Goal: Information Seeking & Learning: Learn about a topic

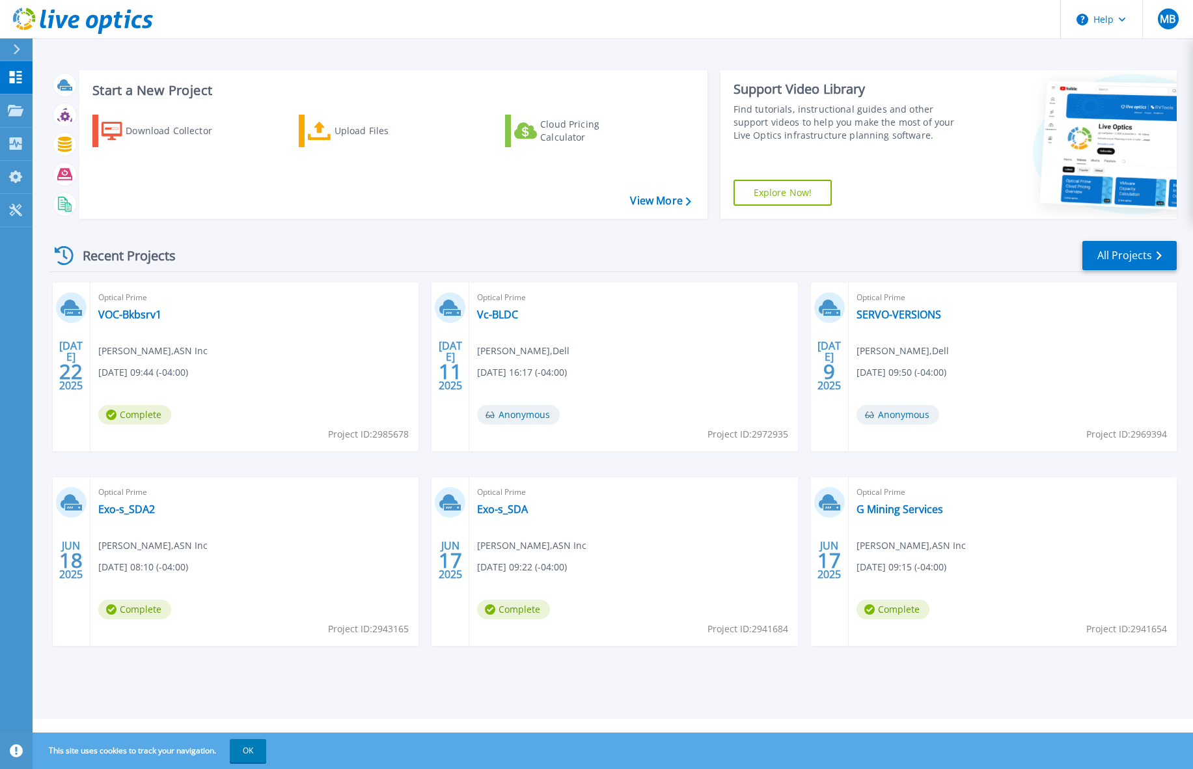
drag, startPoint x: 422, startPoint y: 66, endPoint x: 631, endPoint y: 1, distance: 218.7
click at [378, 77] on div "Start a New Project Download Collector Upload Files Cloud Pricing Calculator Vi…" at bounding box center [613, 144] width 1127 height 169
click at [223, 241] on div "Recent Projects All Projects" at bounding box center [613, 256] width 1127 height 33
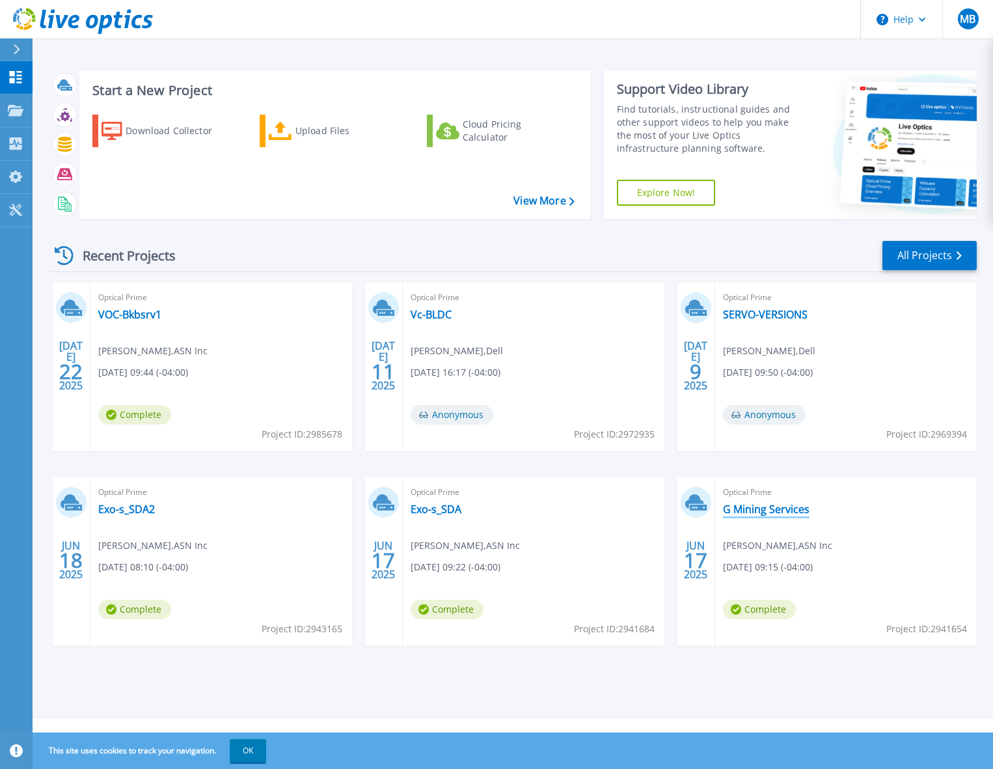
click at [794, 504] on link "G Mining Services" at bounding box center [766, 509] width 87 height 13
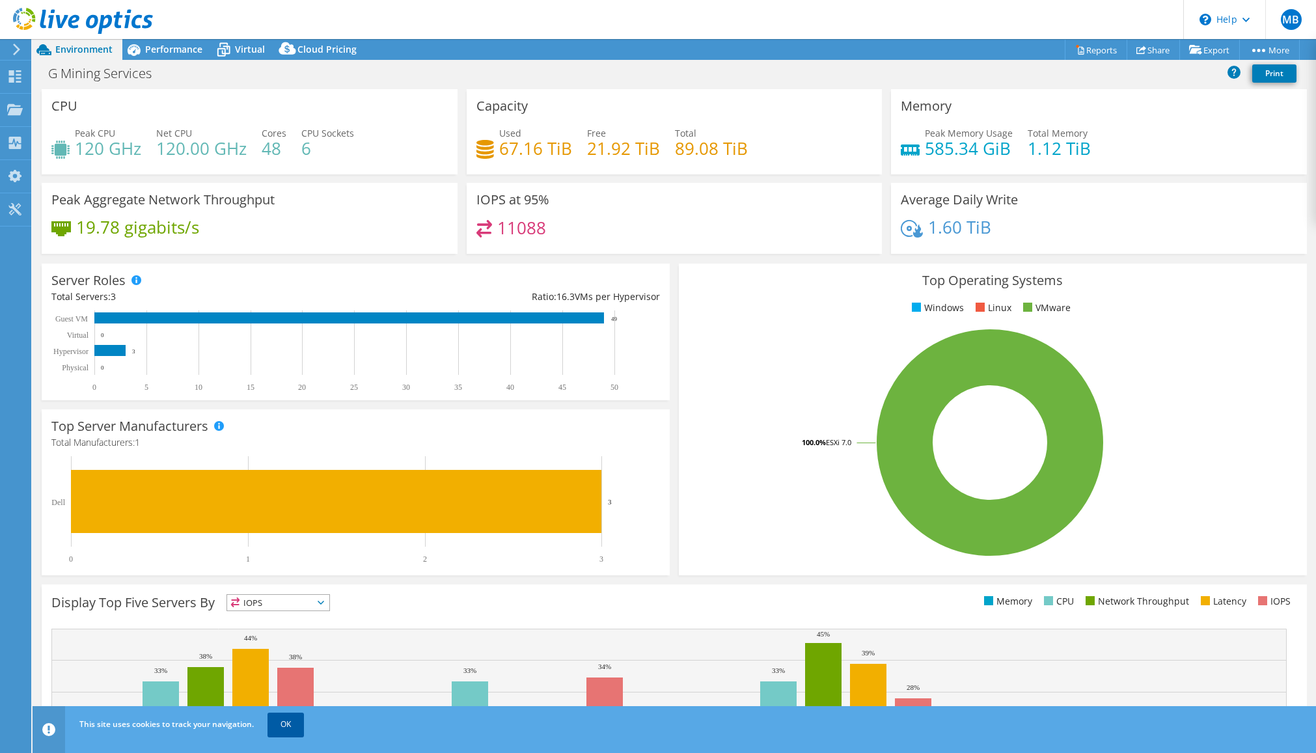
click at [287, 726] on link "OK" at bounding box center [286, 724] width 36 height 23
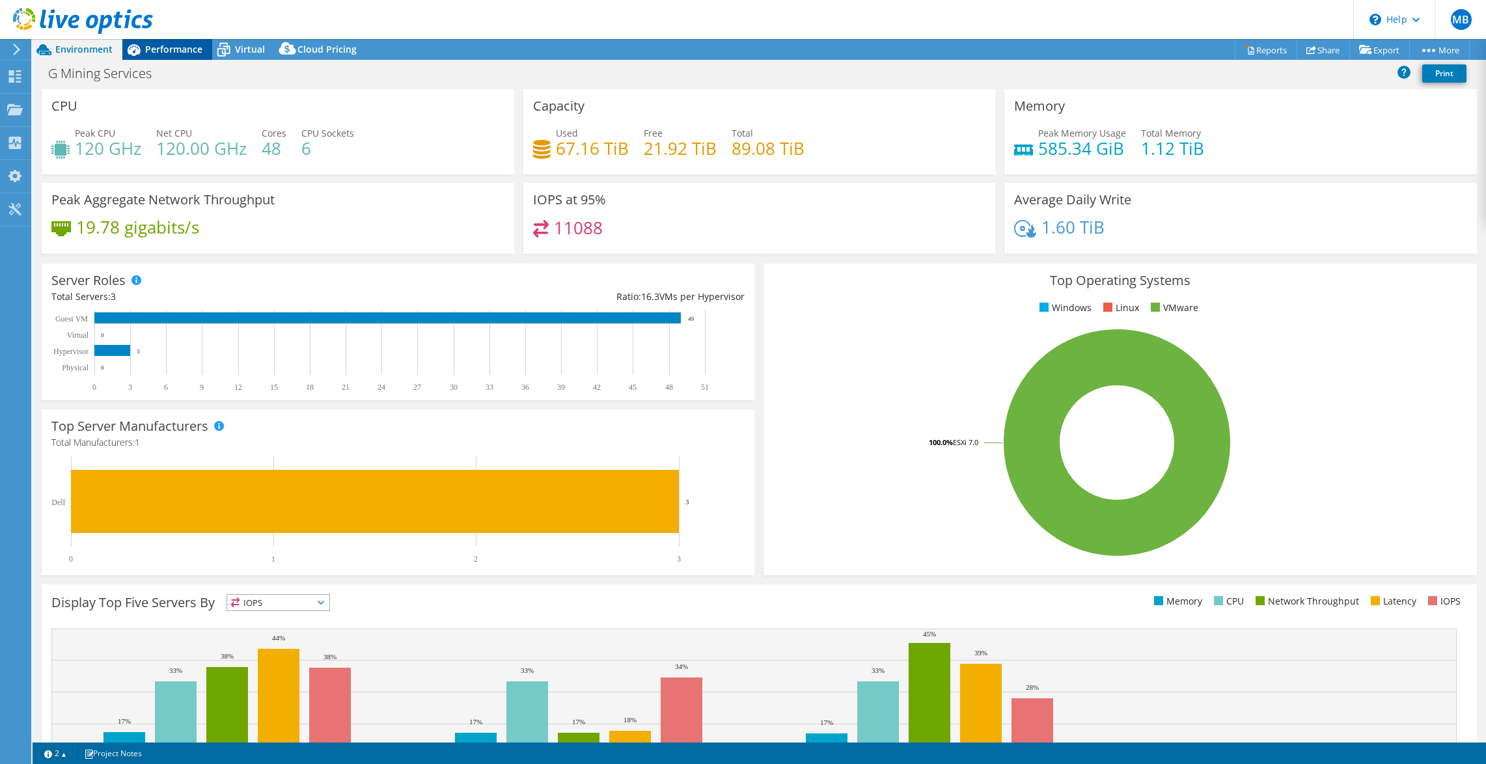
click at [171, 48] on span "Performance" at bounding box center [173, 49] width 57 height 12
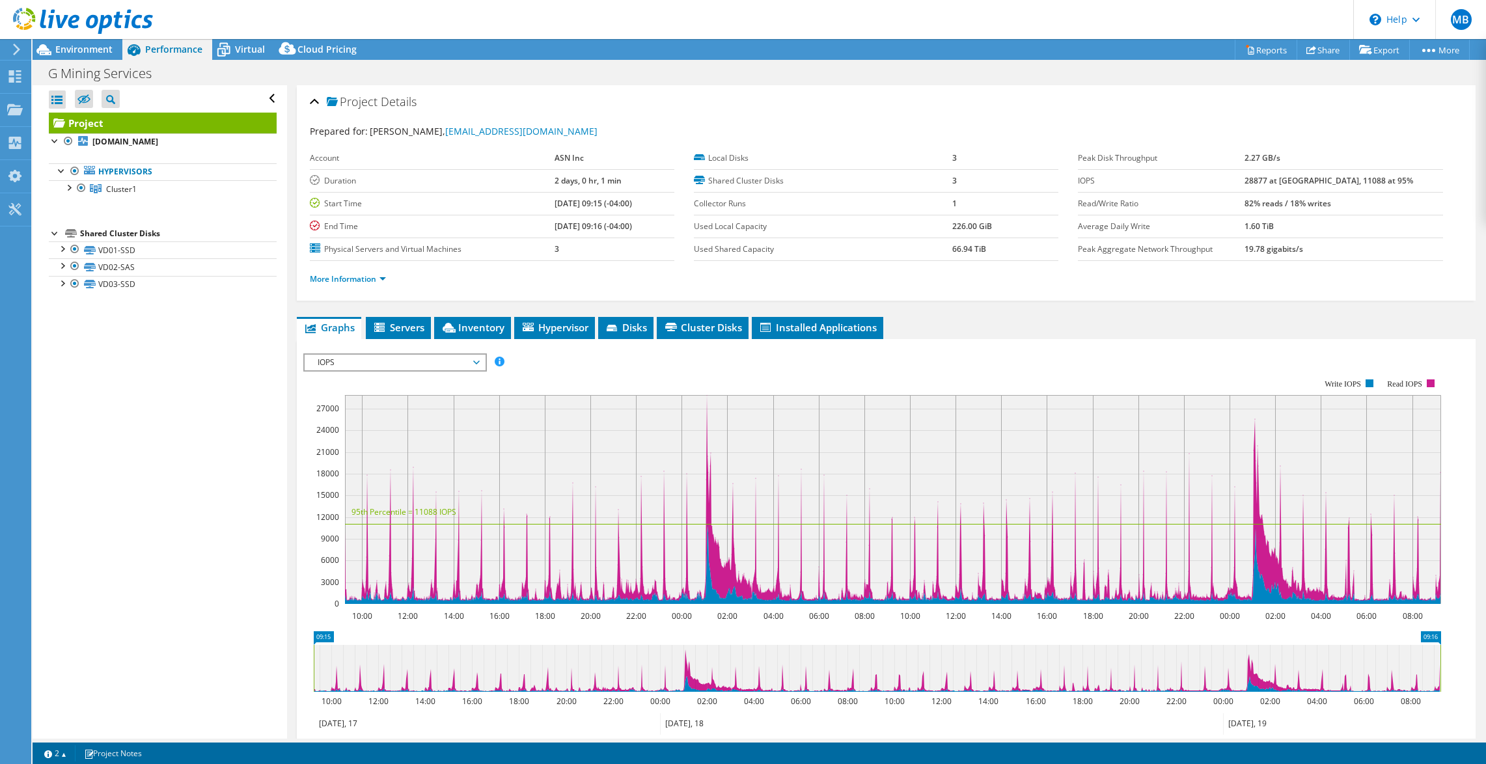
click at [376, 363] on span "IOPS" at bounding box center [394, 363] width 167 height 16
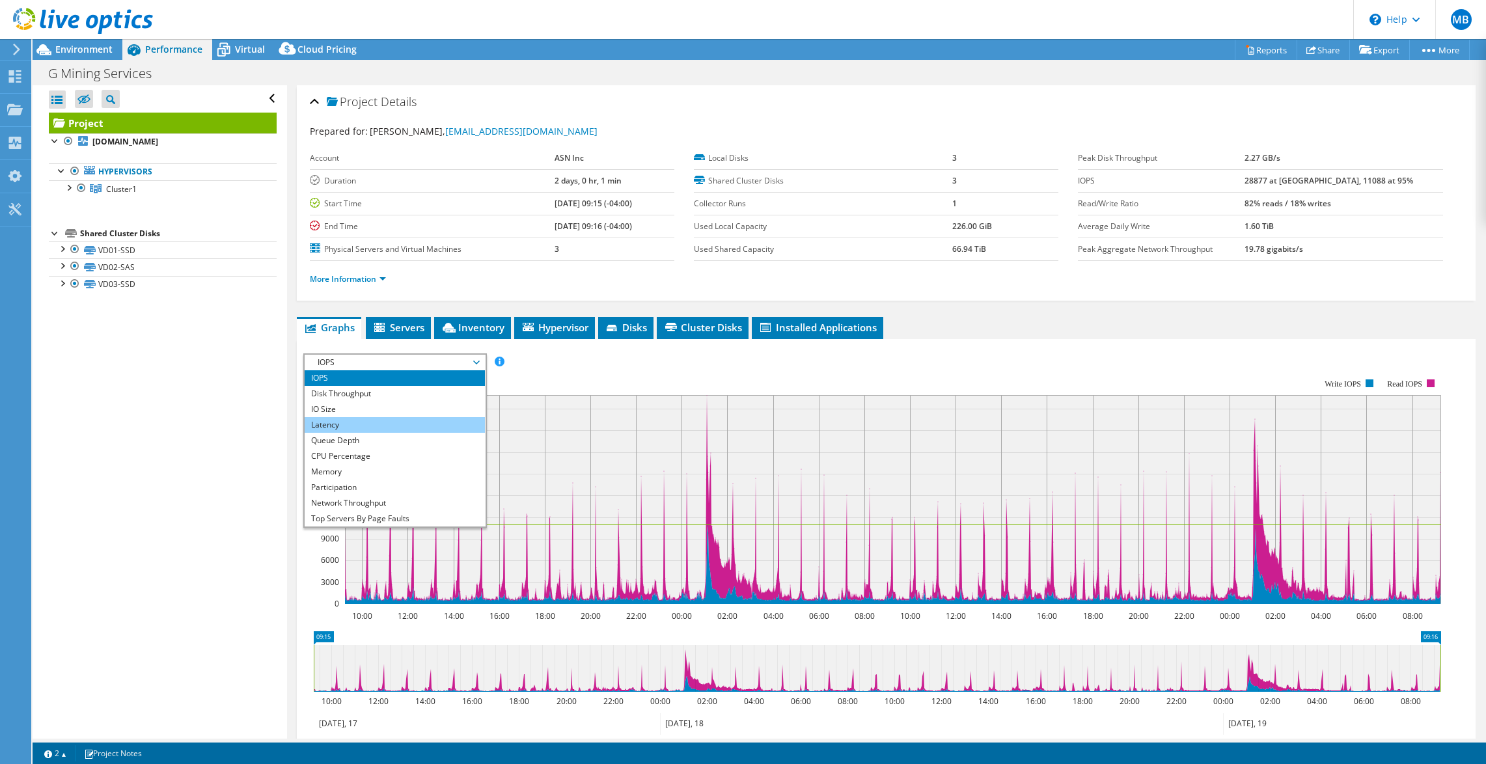
click at [365, 420] on li "Latency" at bounding box center [395, 425] width 180 height 16
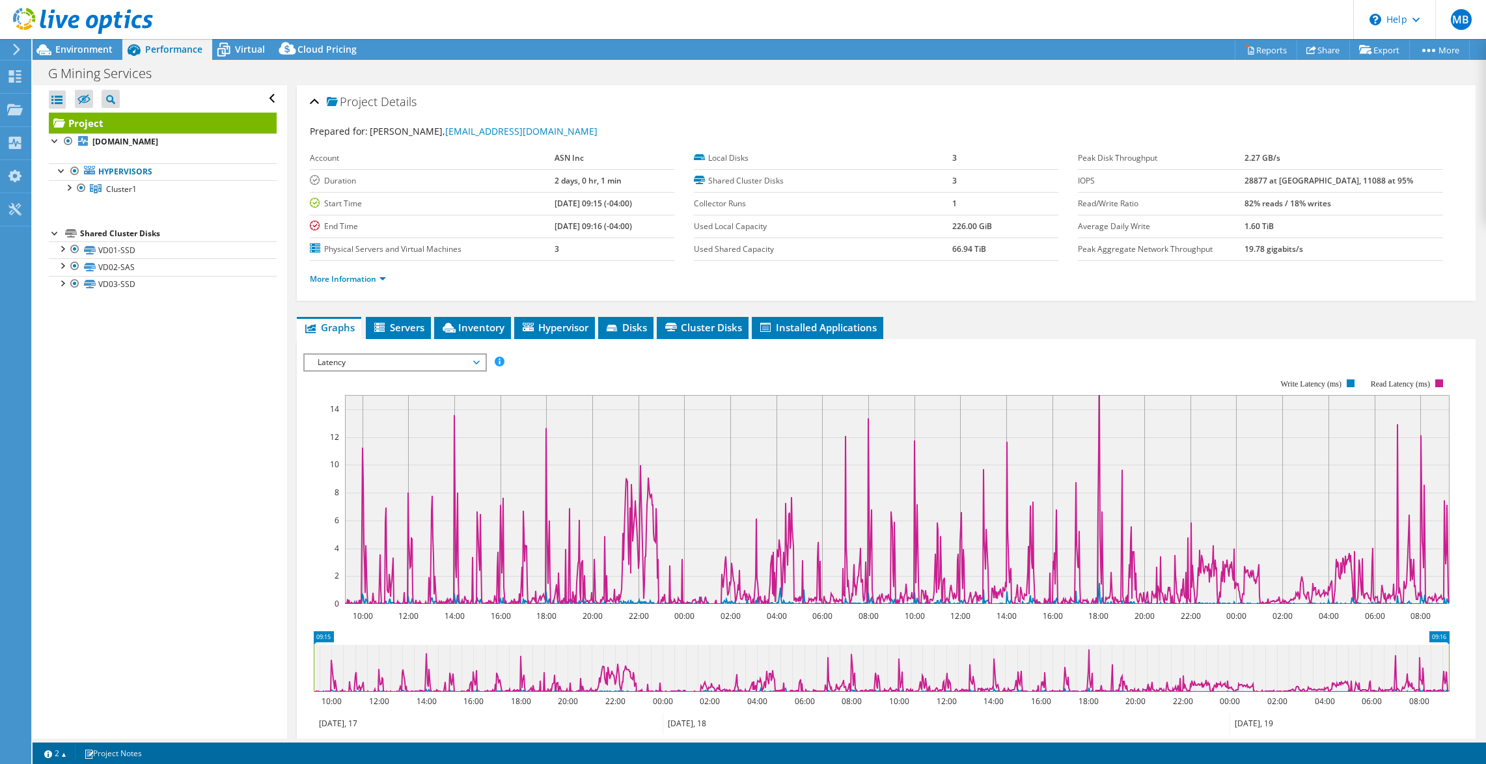
click at [420, 353] on div "Latency IOPS Disk Throughput IO Size Latency Queue Depth CPU Percentage Memory …" at bounding box center [395, 362] width 184 height 18
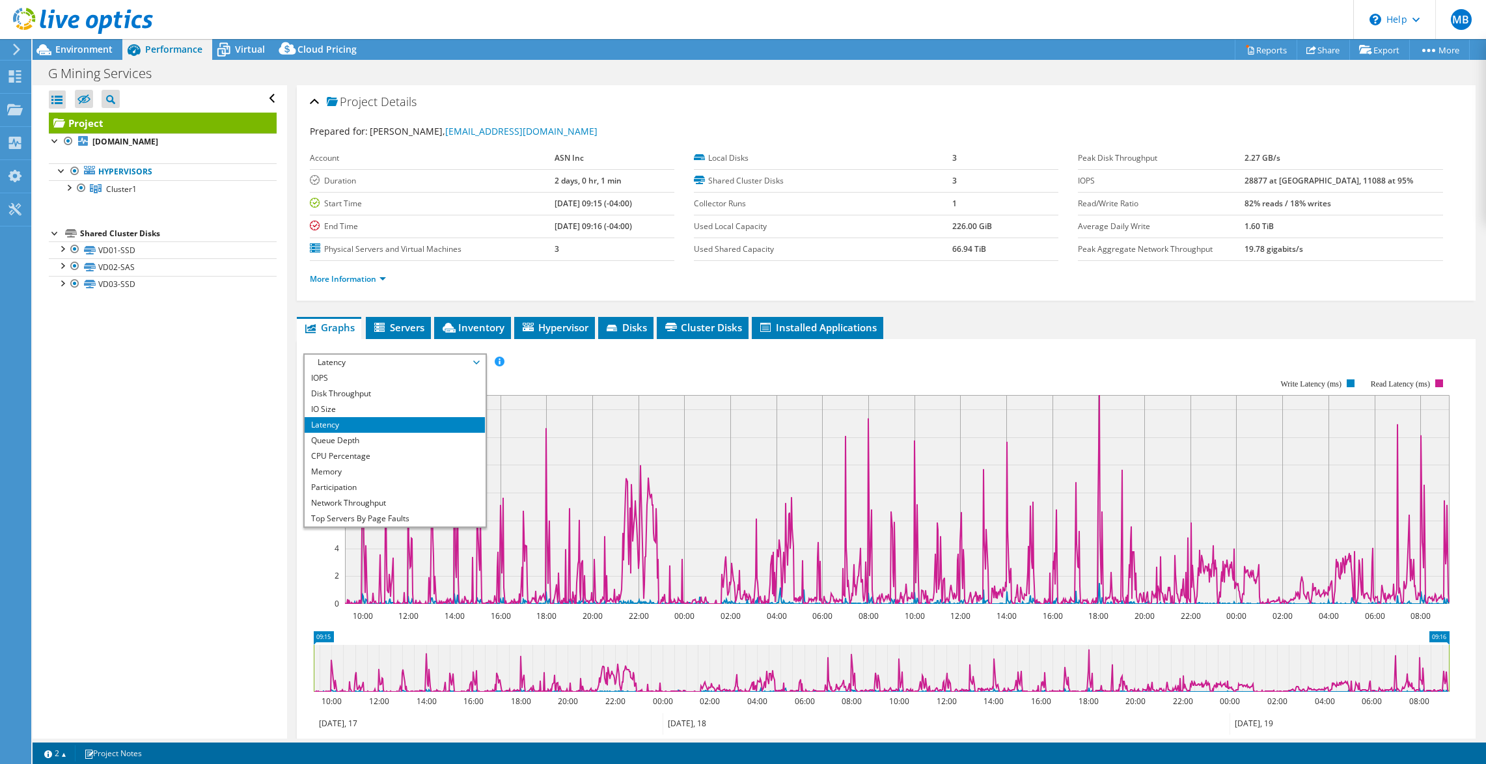
click at [420, 355] on span "Latency" at bounding box center [394, 363] width 167 height 16
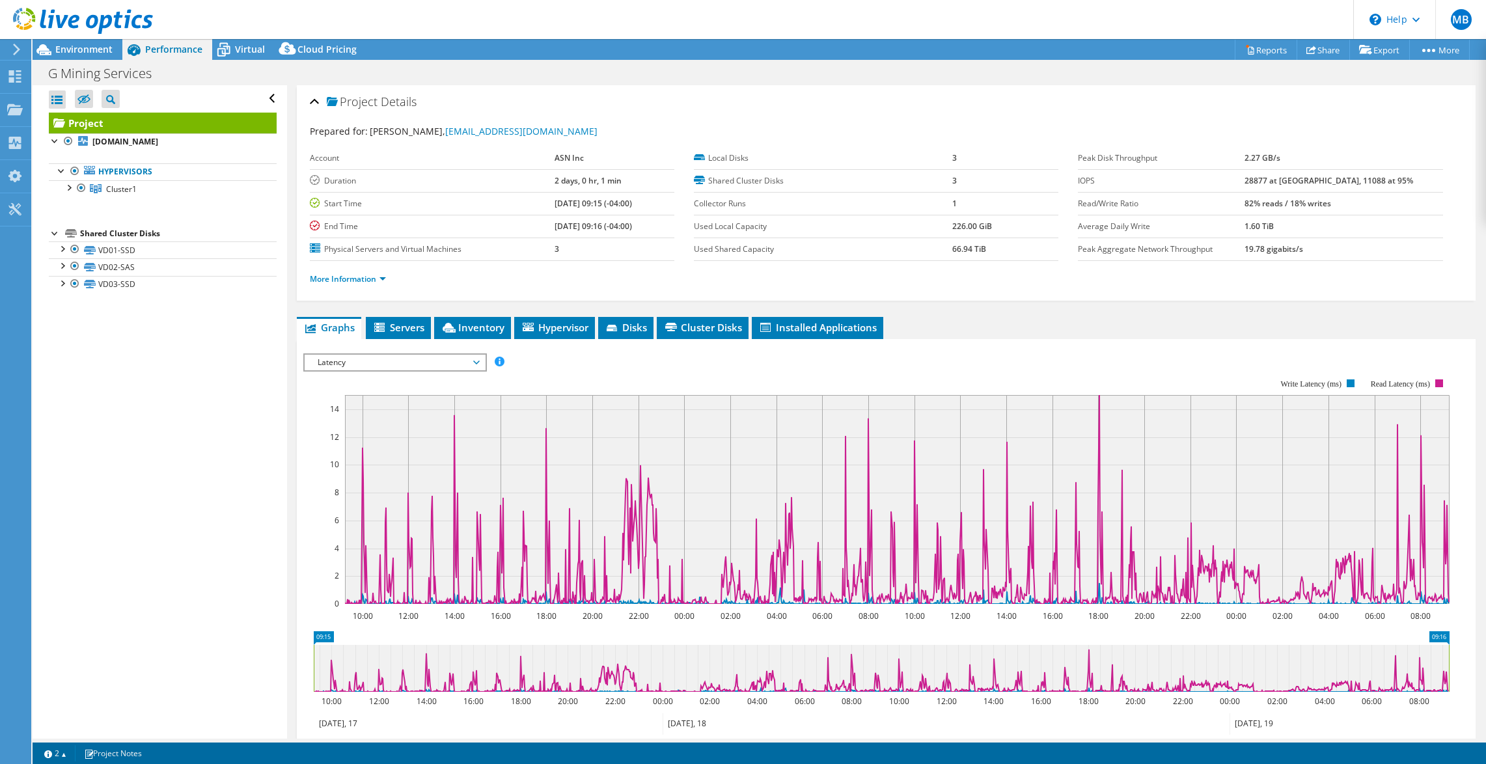
click at [395, 359] on span "Latency" at bounding box center [394, 363] width 167 height 16
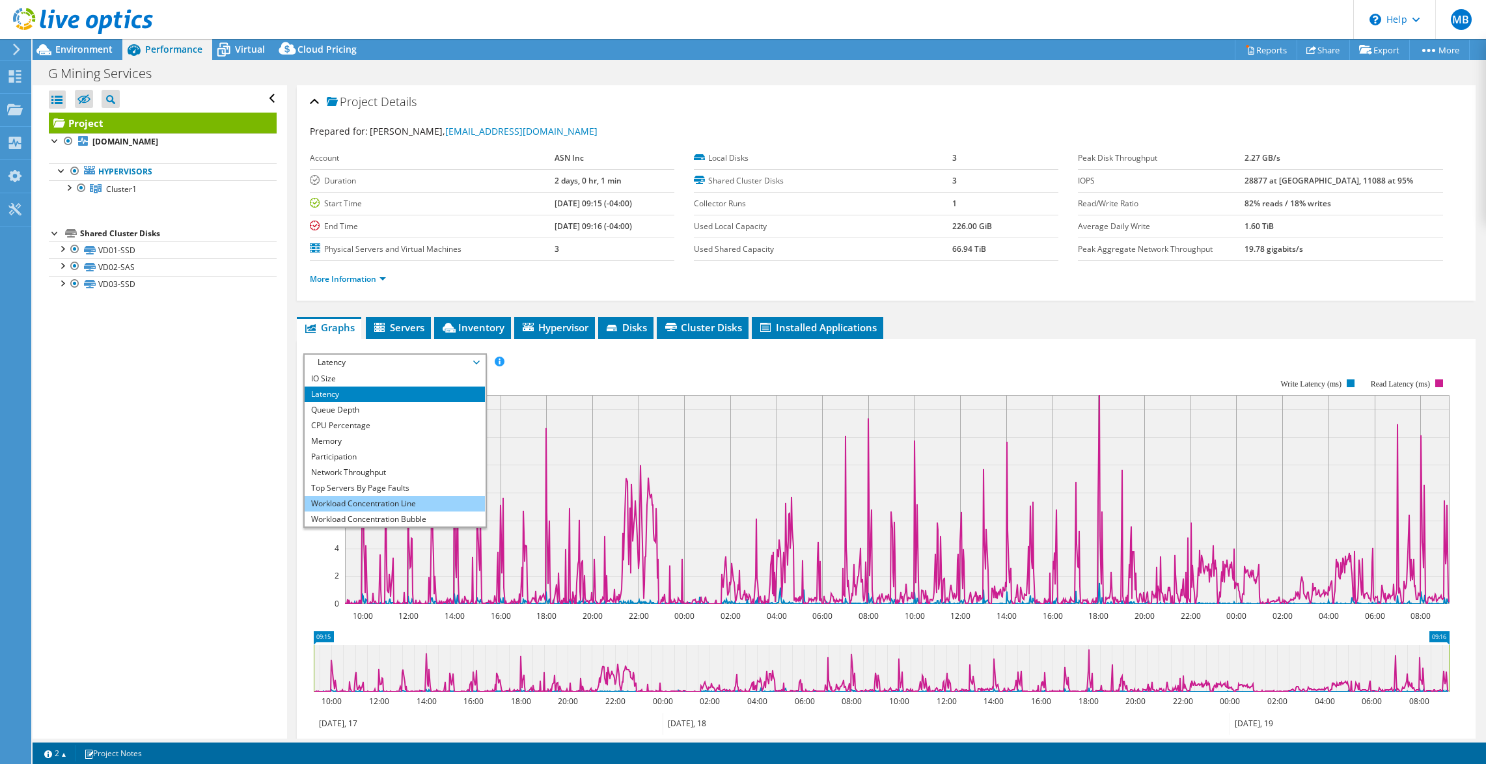
scroll to position [47, 0]
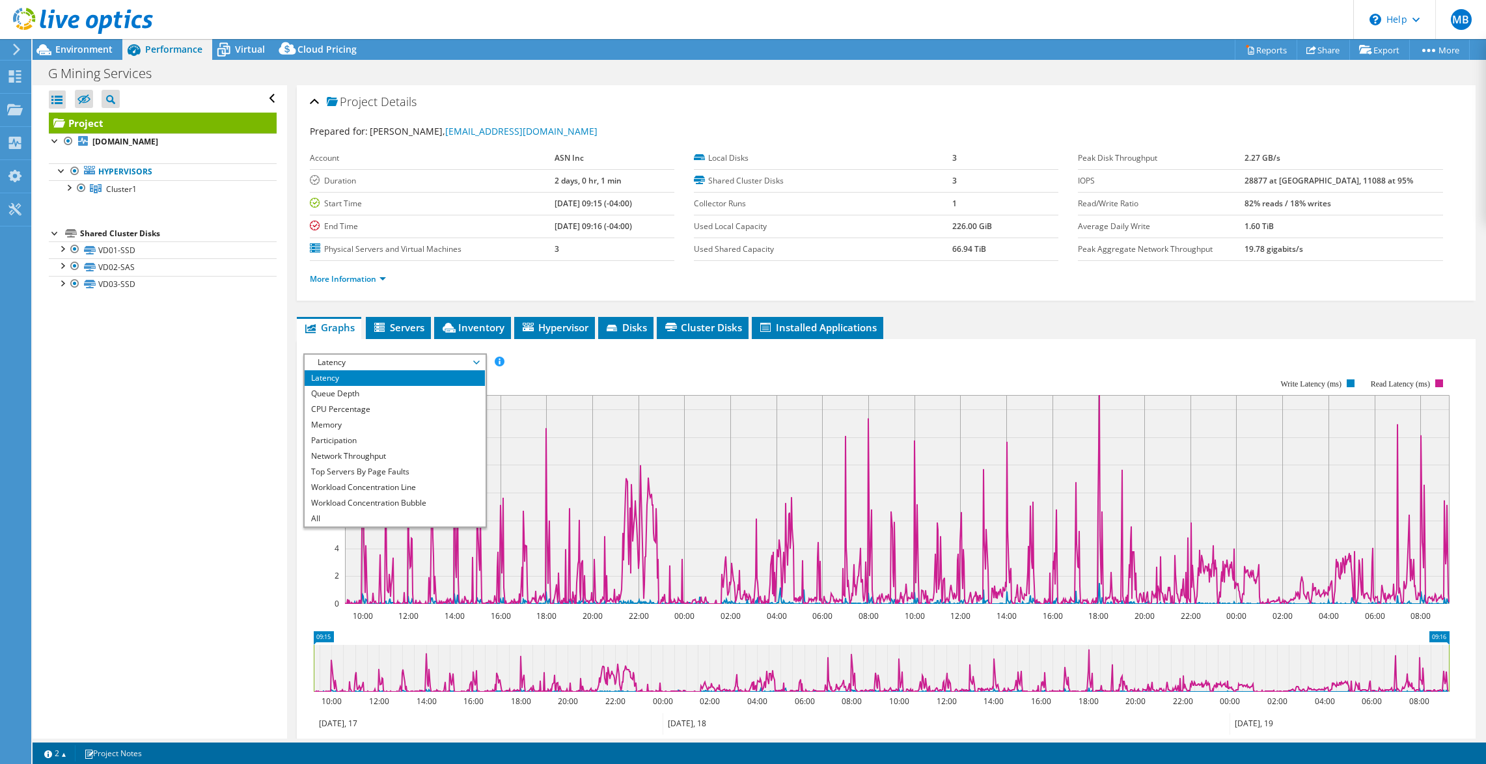
drag, startPoint x: 157, startPoint y: 357, endPoint x: 40, endPoint y: 258, distance: 152.9
click at [164, 352] on div "Open All Close All Hide Excluded Nodes Project Tree Filter" at bounding box center [160, 412] width 254 height 654
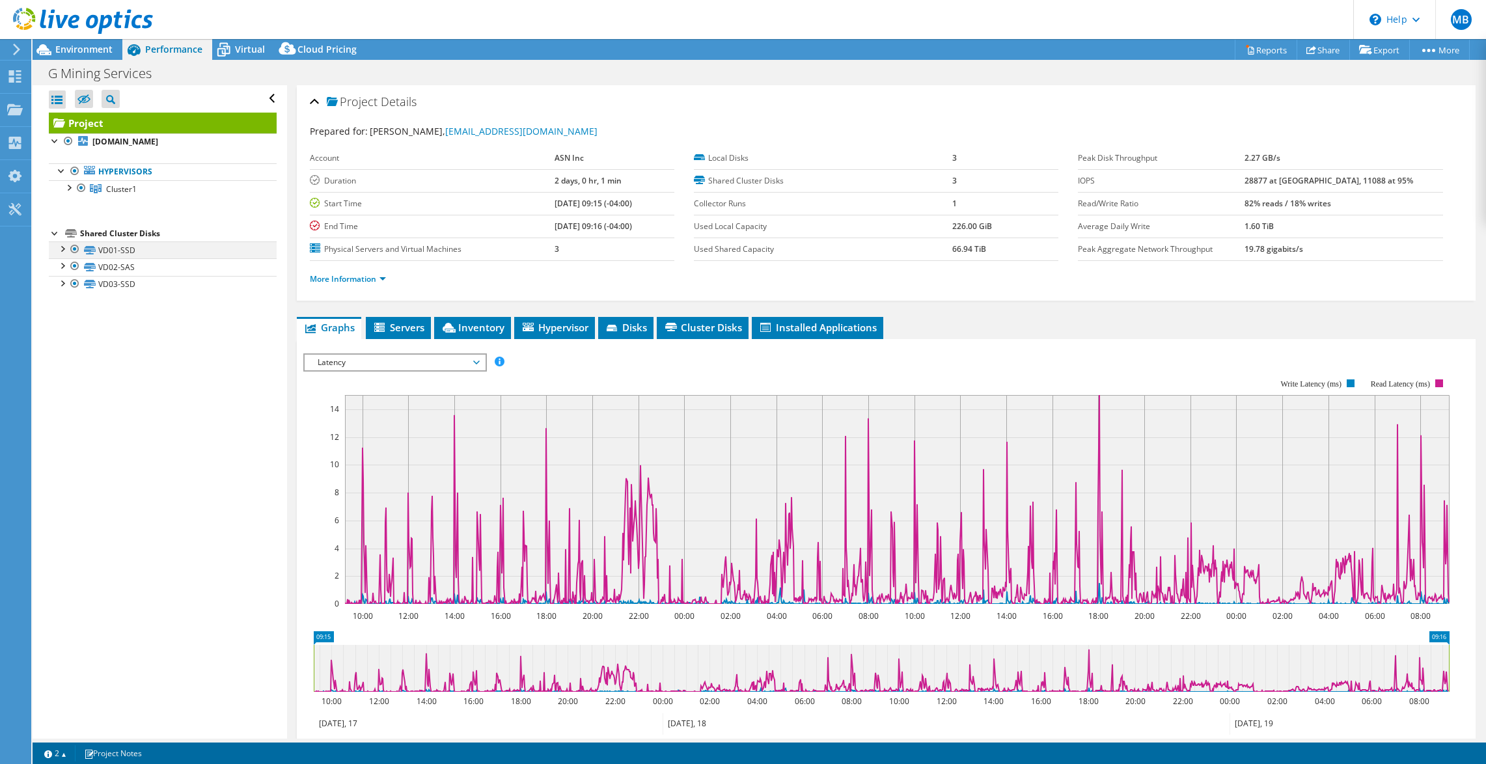
click at [61, 244] on div at bounding box center [61, 248] width 13 height 13
click at [58, 323] on div at bounding box center [61, 316] width 13 height 13
drag, startPoint x: 58, startPoint y: 454, endPoint x: 101, endPoint y: 435, distance: 46.9
click at [58, 391] on div at bounding box center [61, 384] width 13 height 13
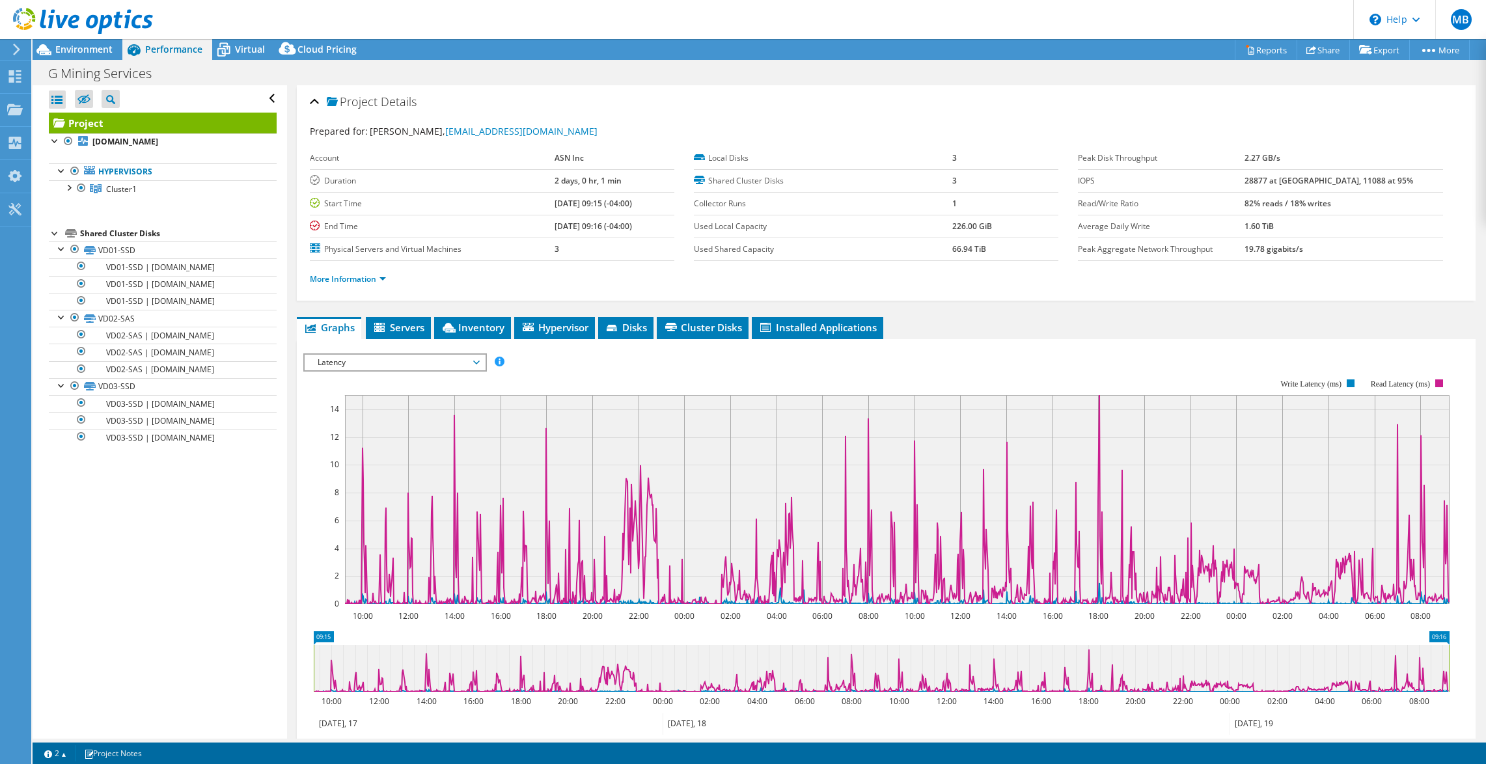
drag, startPoint x: 427, startPoint y: 366, endPoint x: 415, endPoint y: 365, distance: 11.8
click at [426, 366] on span "Latency" at bounding box center [394, 363] width 167 height 16
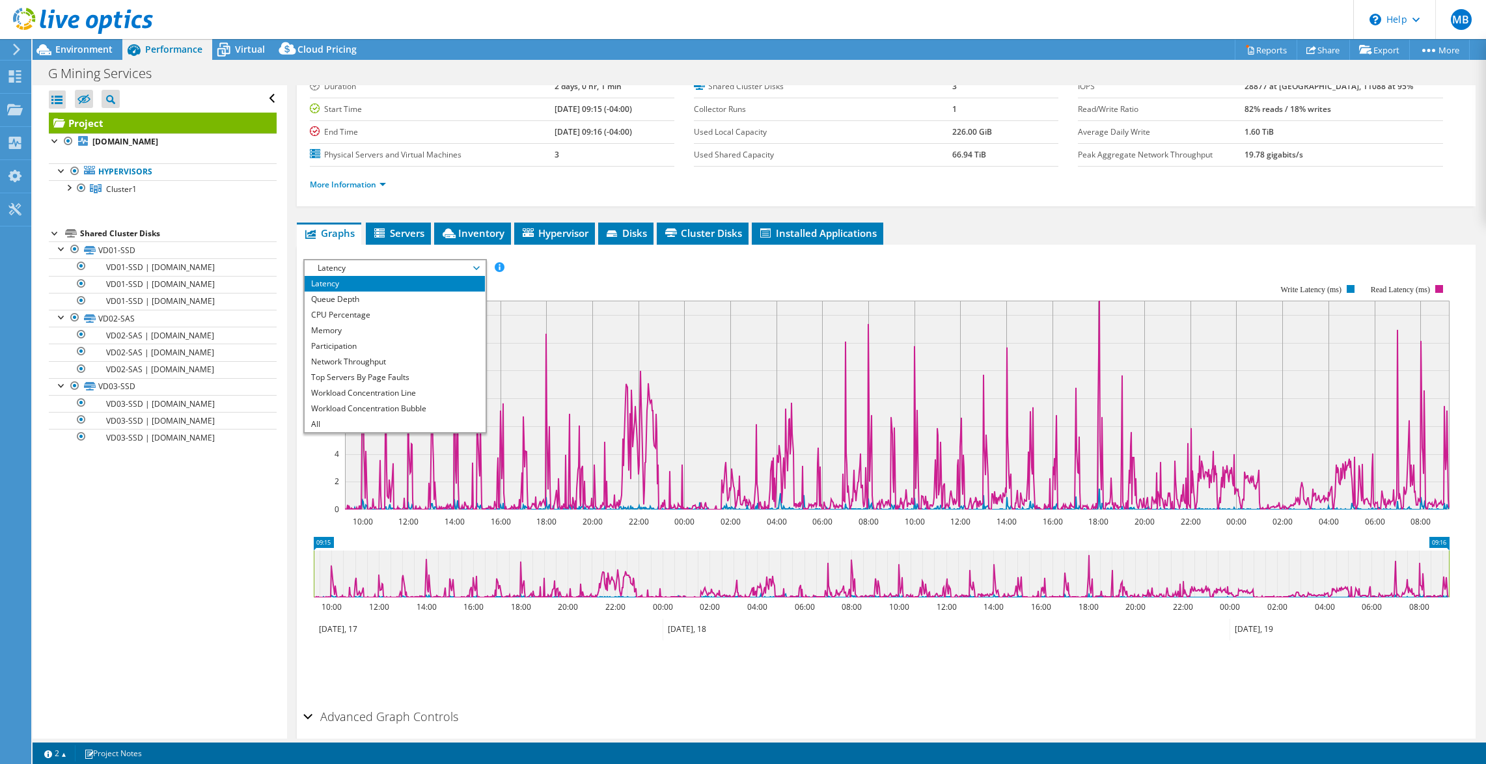
scroll to position [149, 0]
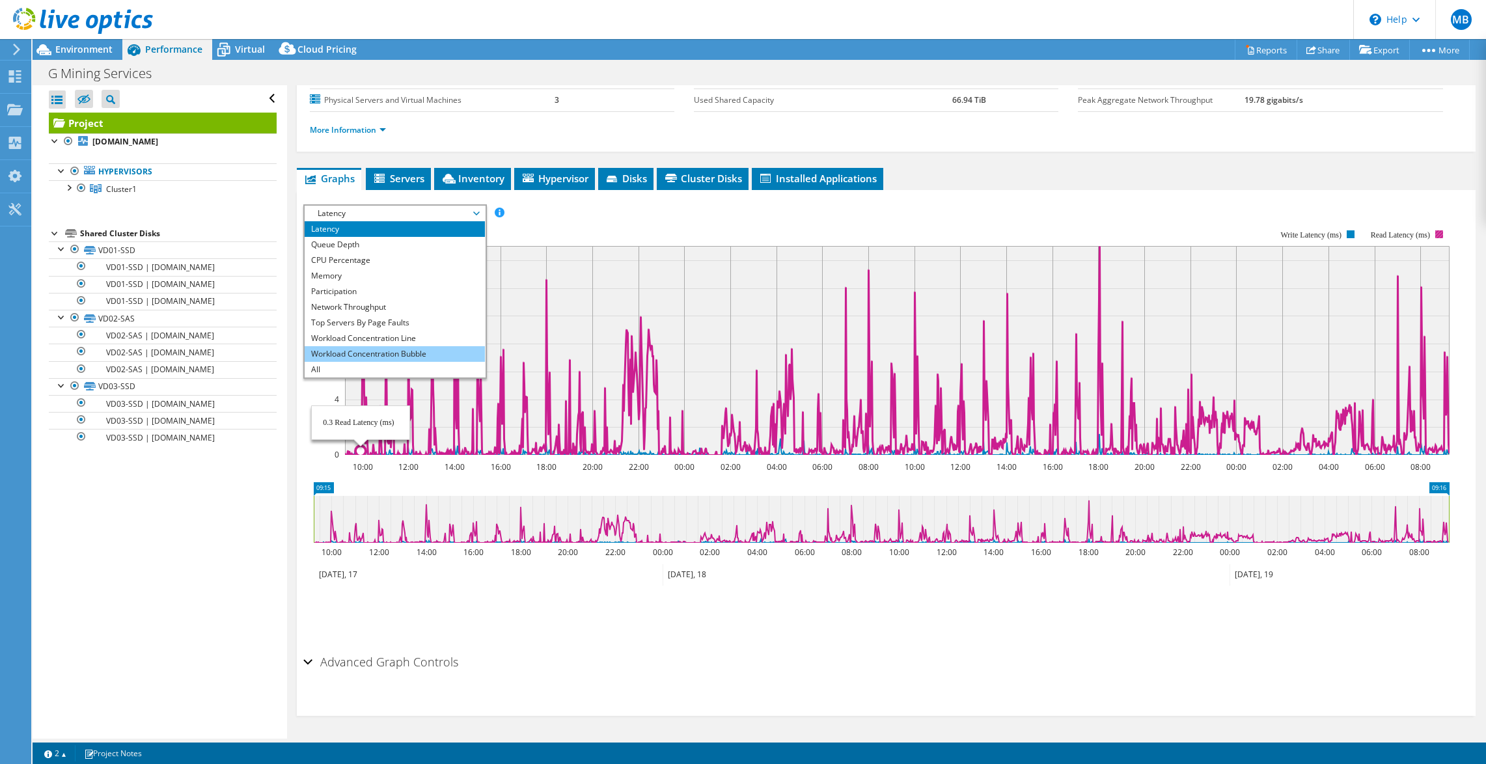
drag, startPoint x: 424, startPoint y: 350, endPoint x: 447, endPoint y: 347, distance: 22.4
click at [424, 350] on li "Workload Concentration Bubble" at bounding box center [395, 354] width 180 height 16
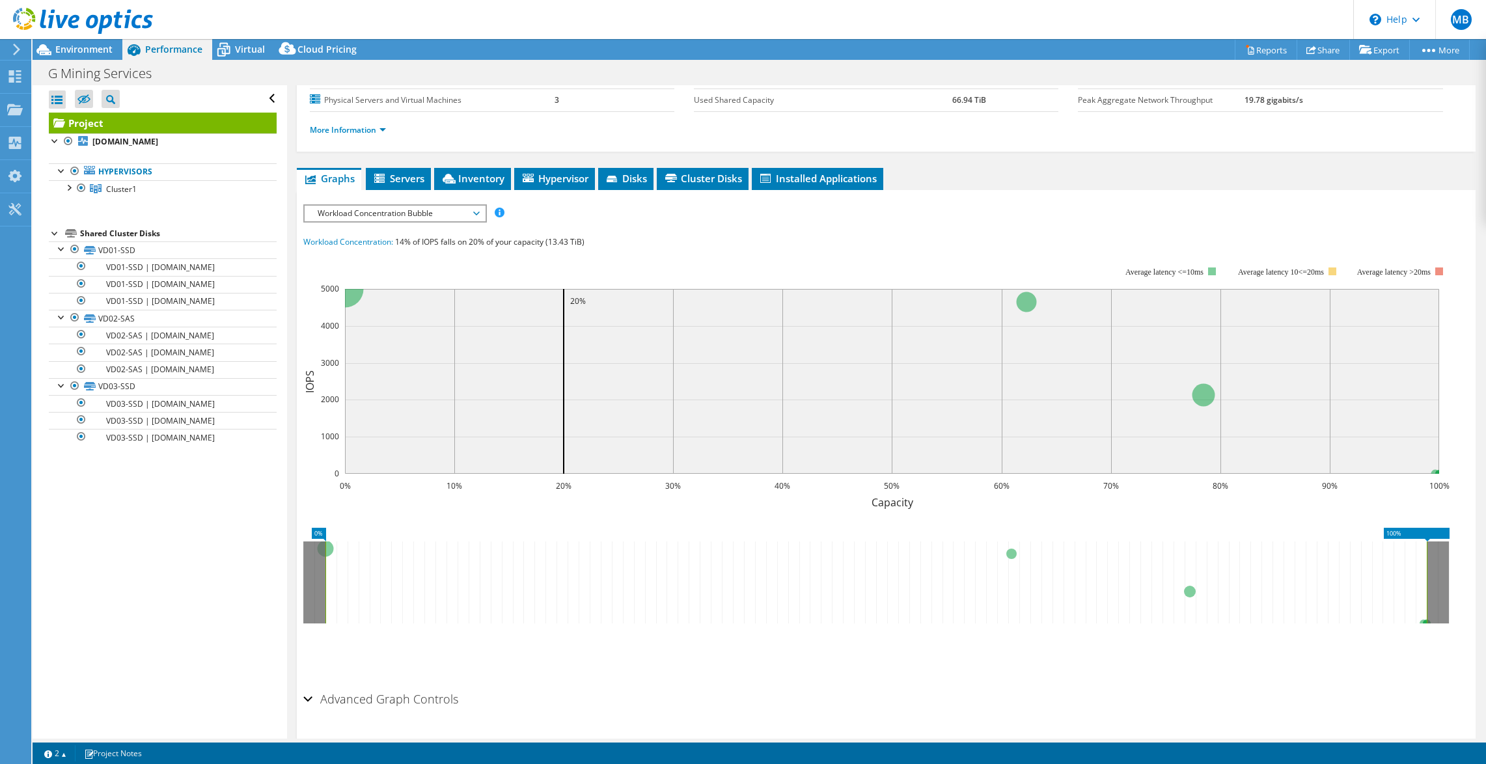
scroll to position [0, 0]
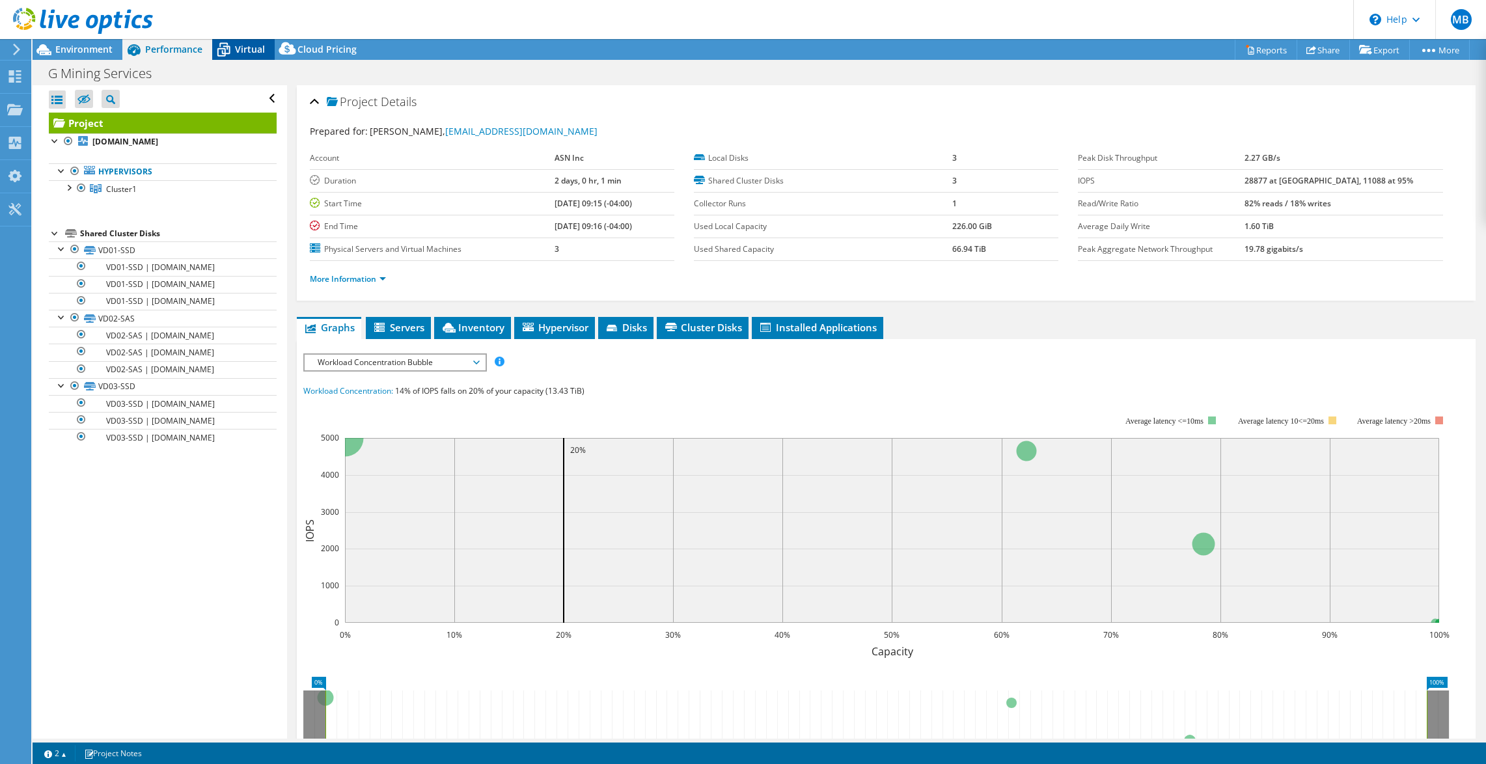
click at [238, 59] on div "Virtual" at bounding box center [243, 49] width 62 height 21
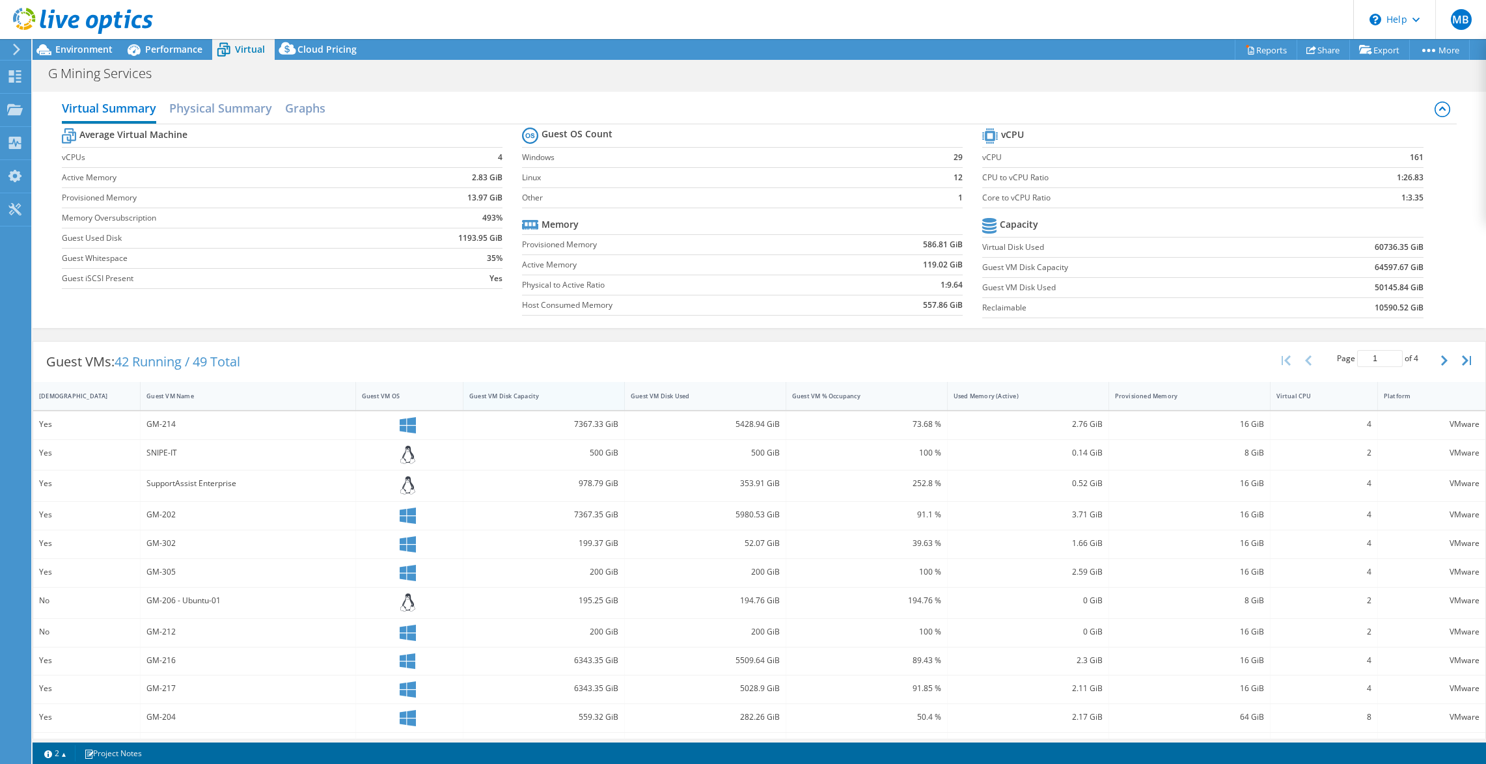
click at [513, 393] on div "Guest VM Disk Capacity" at bounding box center [535, 396] width 133 height 8
click at [519, 396] on div "Guest VM Disk Capacity" at bounding box center [535, 396] width 133 height 8
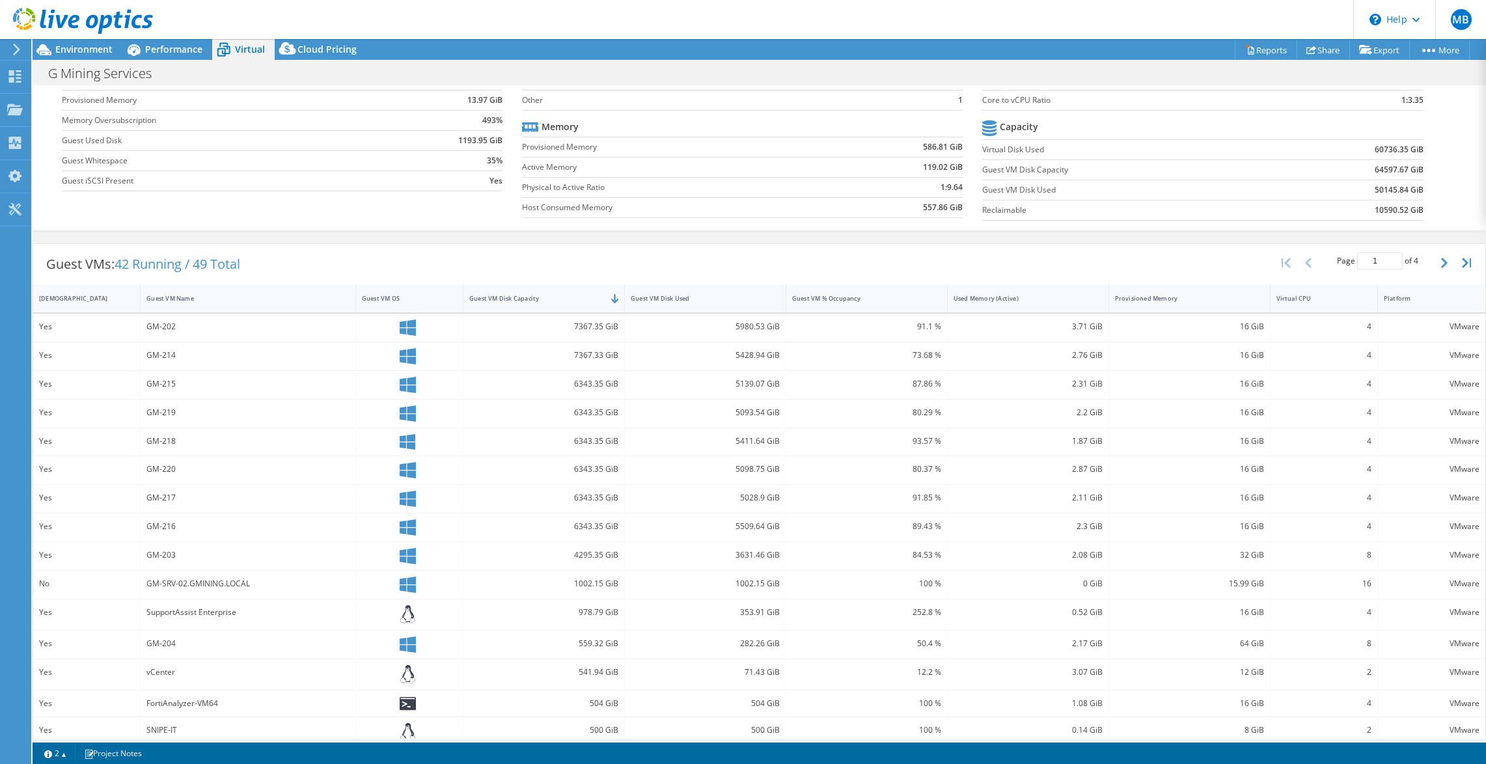
scroll to position [113, 0]
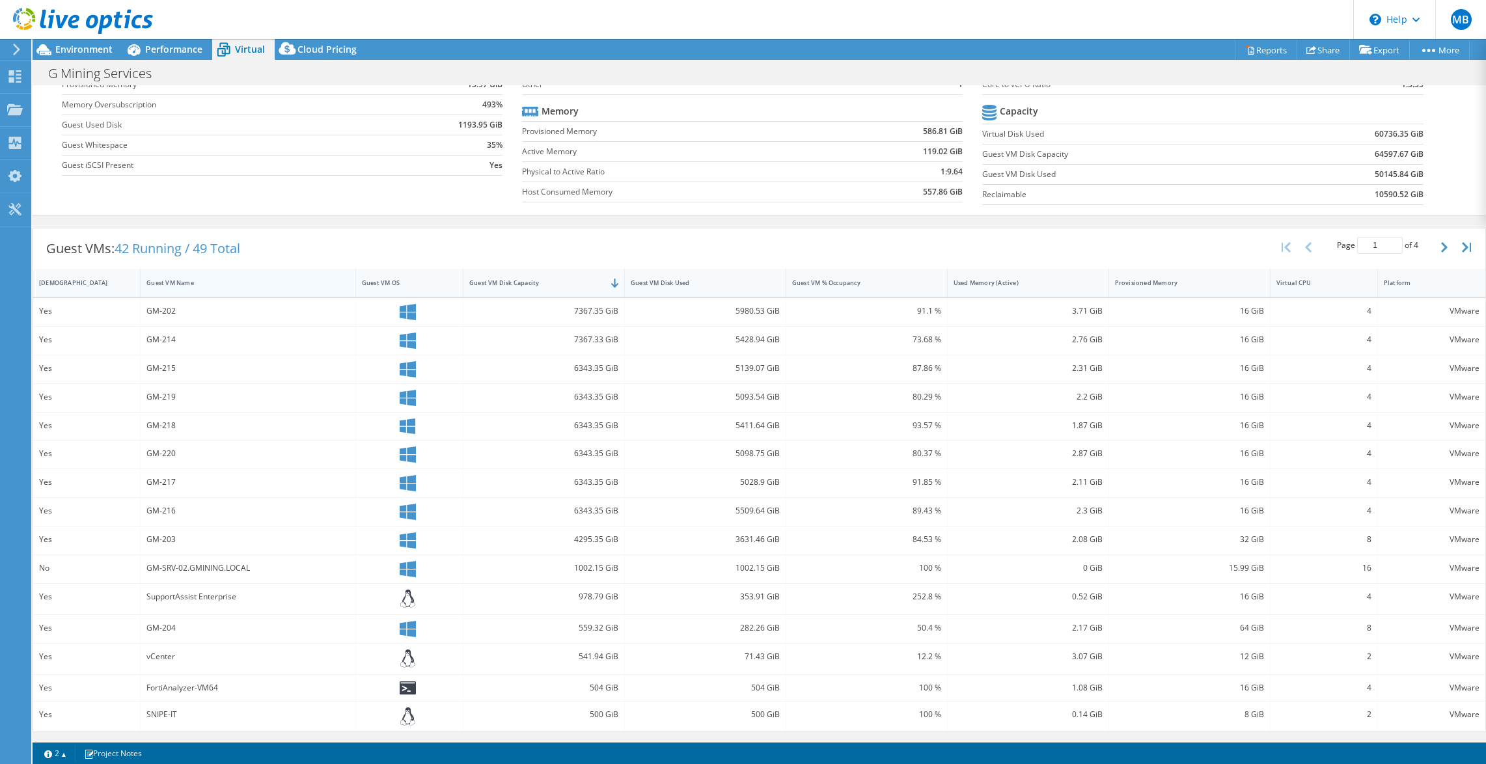
click at [176, 288] on div "Guest VM Name" at bounding box center [240, 283] width 199 height 20
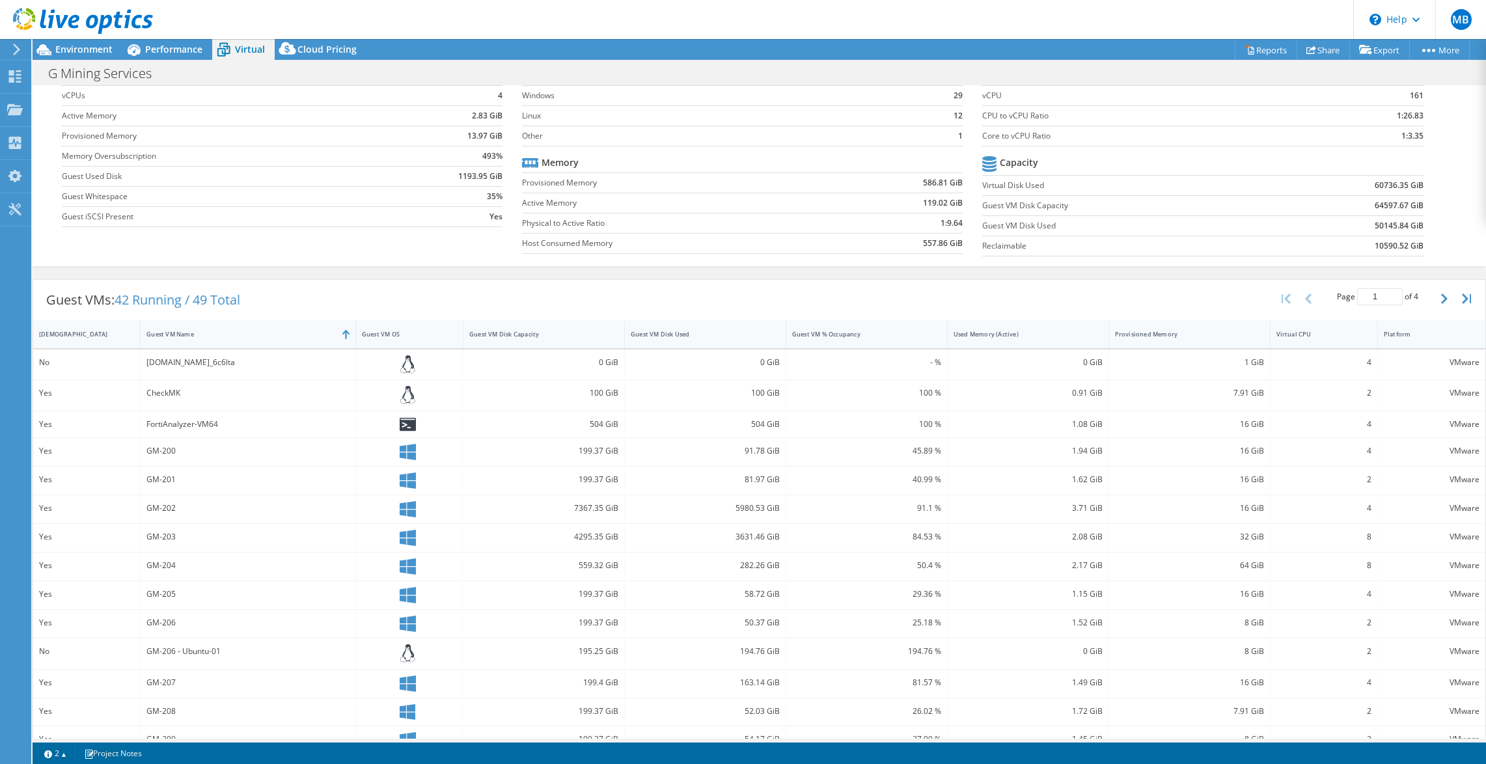
scroll to position [0, 0]
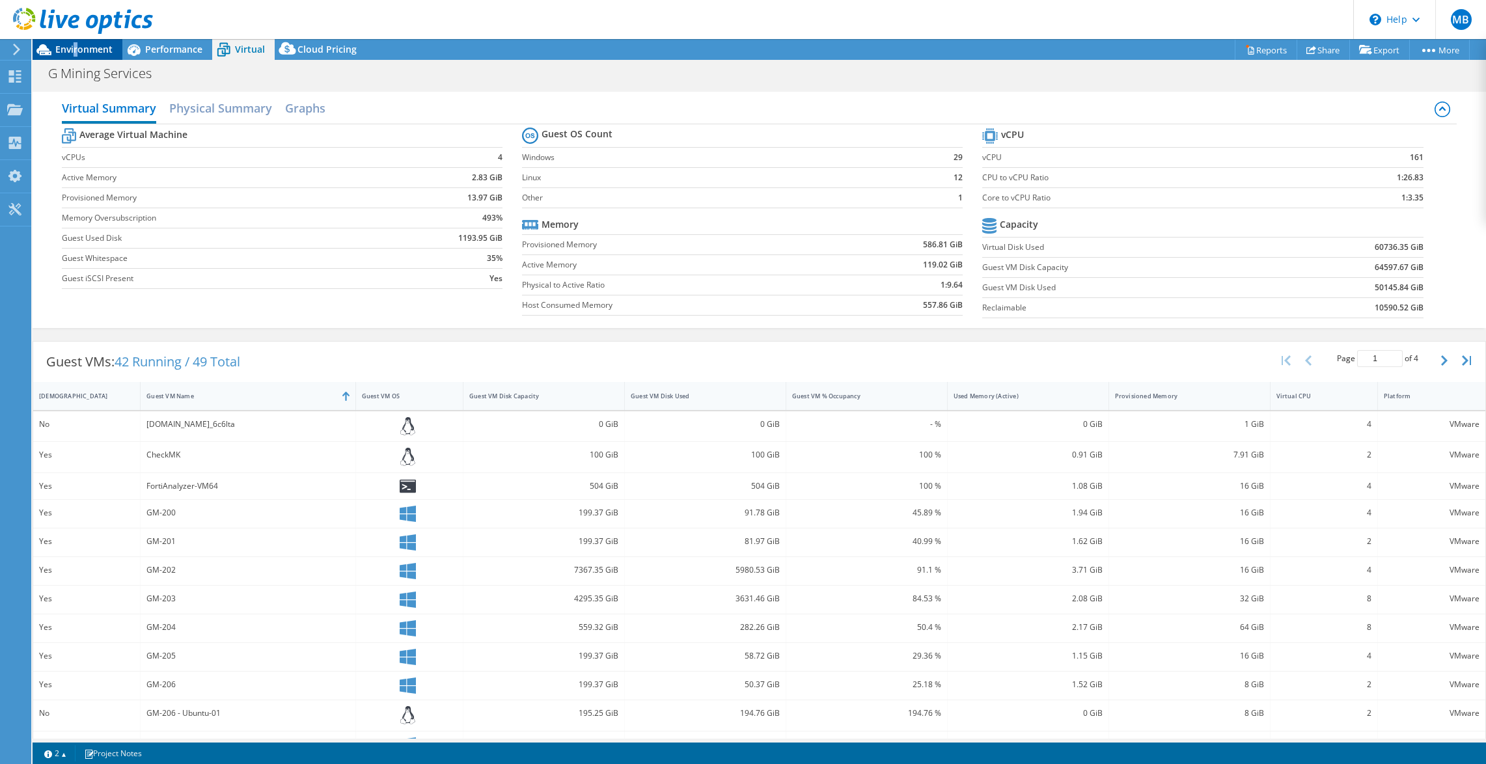
click at [76, 51] on span "Environment" at bounding box center [83, 49] width 57 height 12
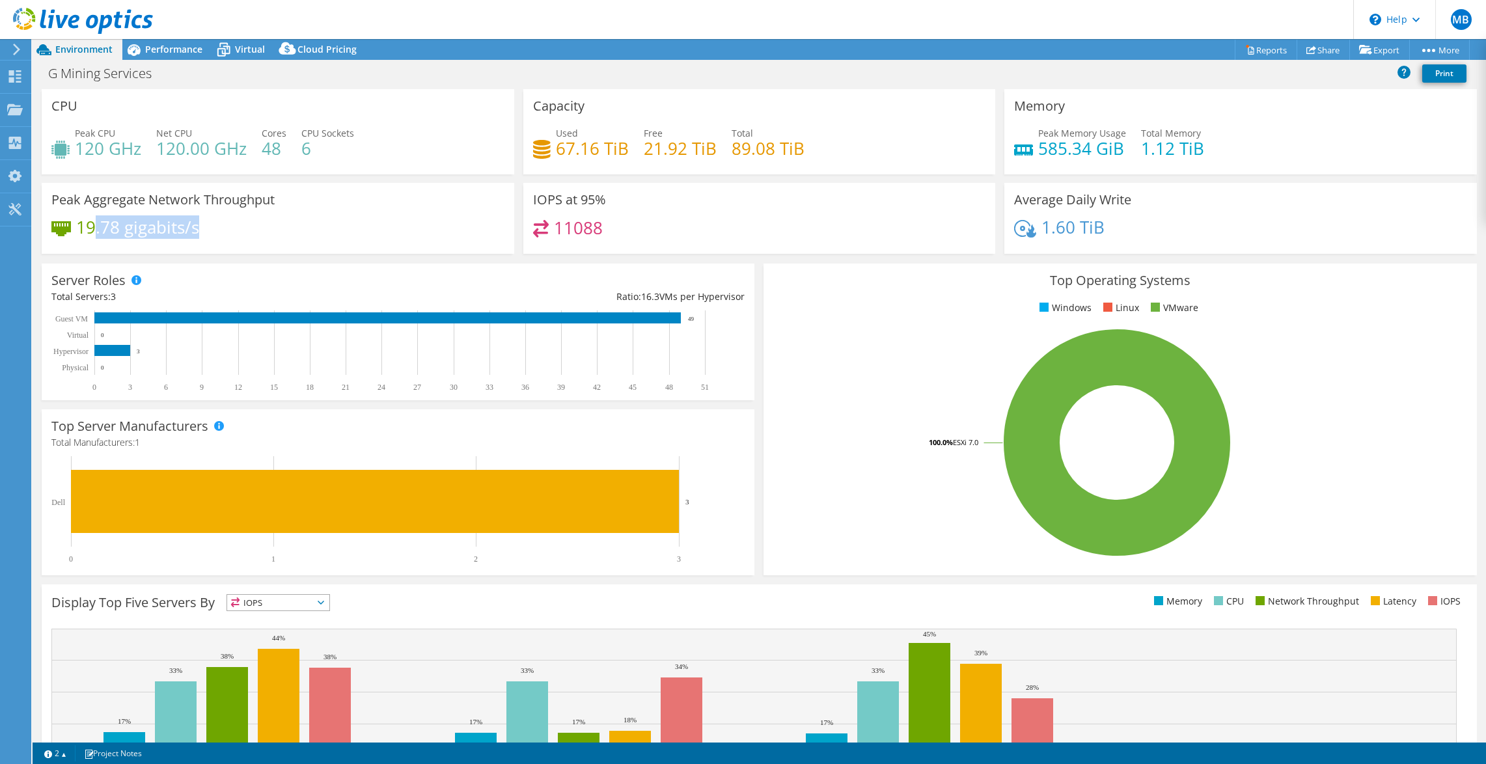
drag, startPoint x: 94, startPoint y: 230, endPoint x: 195, endPoint y: 227, distance: 101.6
click at [195, 227] on h4 "19.78 gigabits/s" at bounding box center [137, 227] width 123 height 14
click at [168, 45] on span "Performance" at bounding box center [173, 49] width 57 height 12
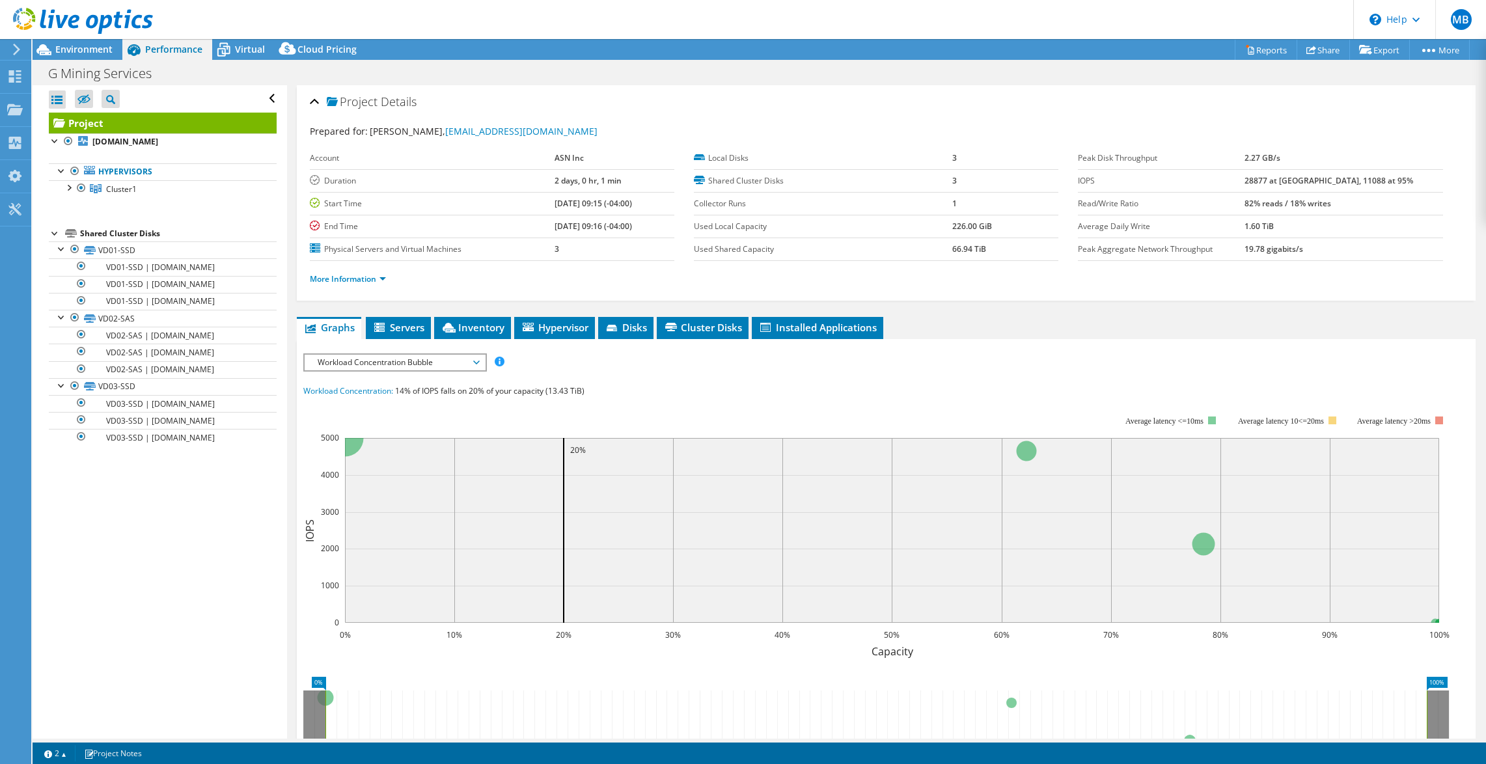
click at [312, 99] on div "Project Details" at bounding box center [886, 103] width 1153 height 28
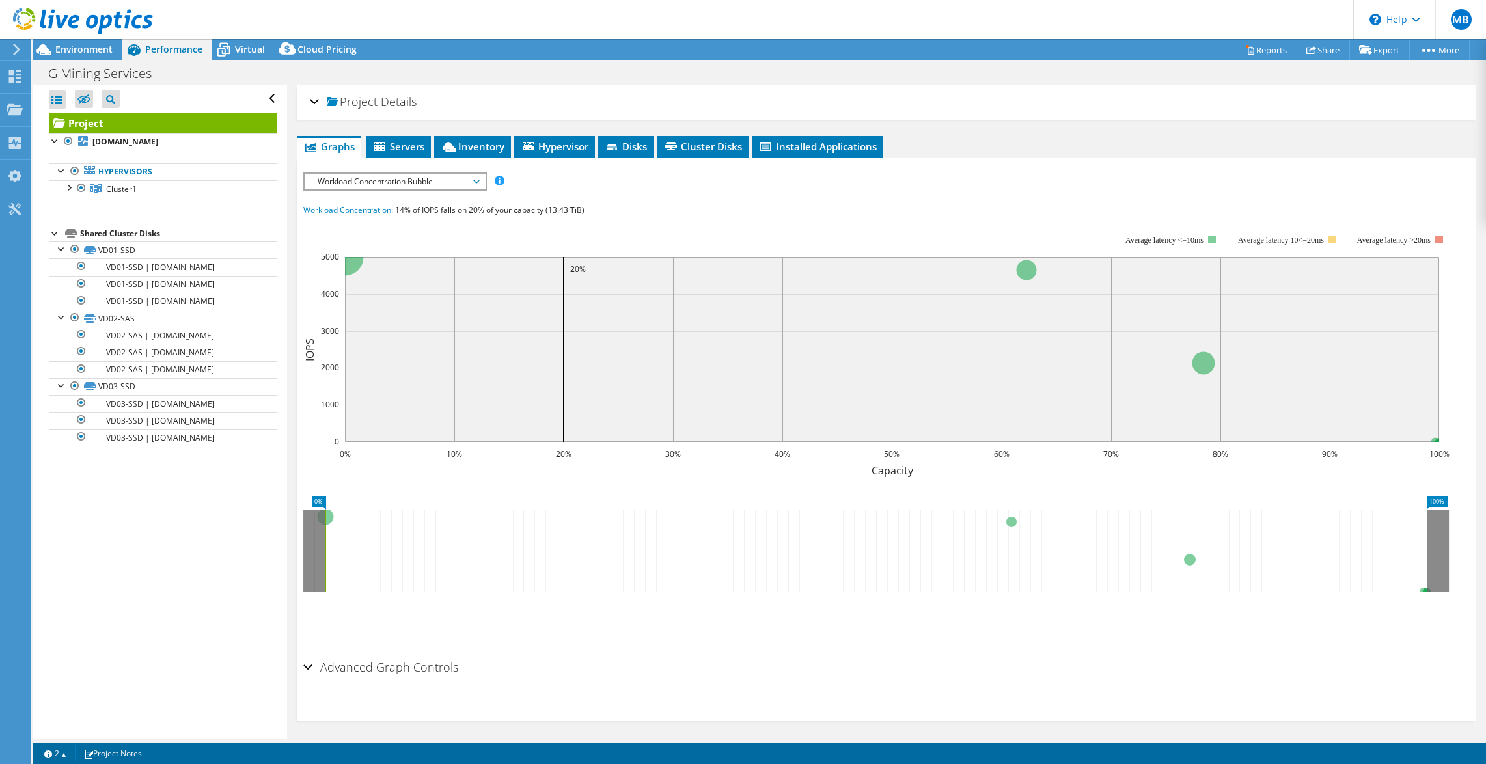
click at [397, 184] on span "Workload Concentration Bubble" at bounding box center [394, 182] width 167 height 16
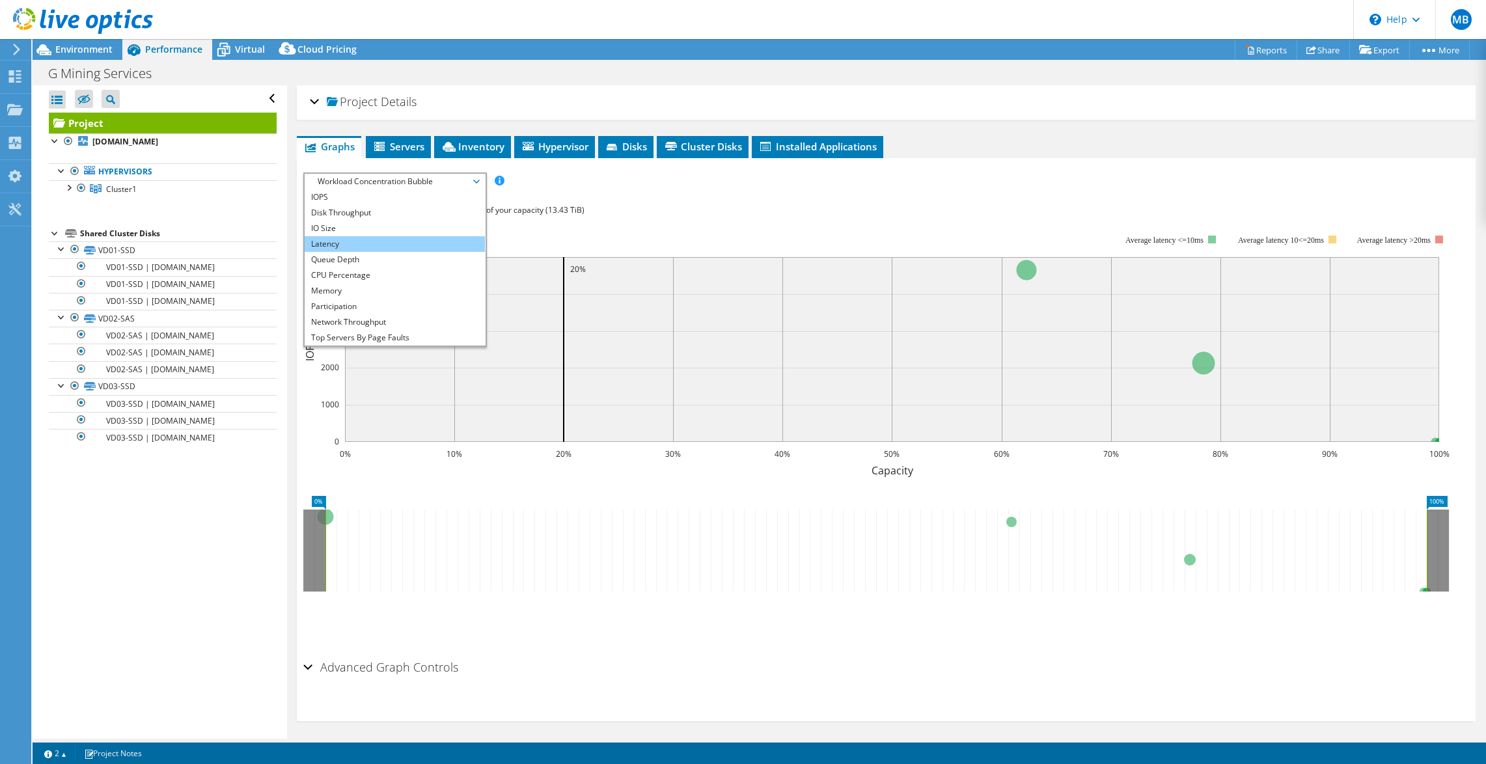
click at [384, 249] on li "Latency" at bounding box center [395, 244] width 180 height 16
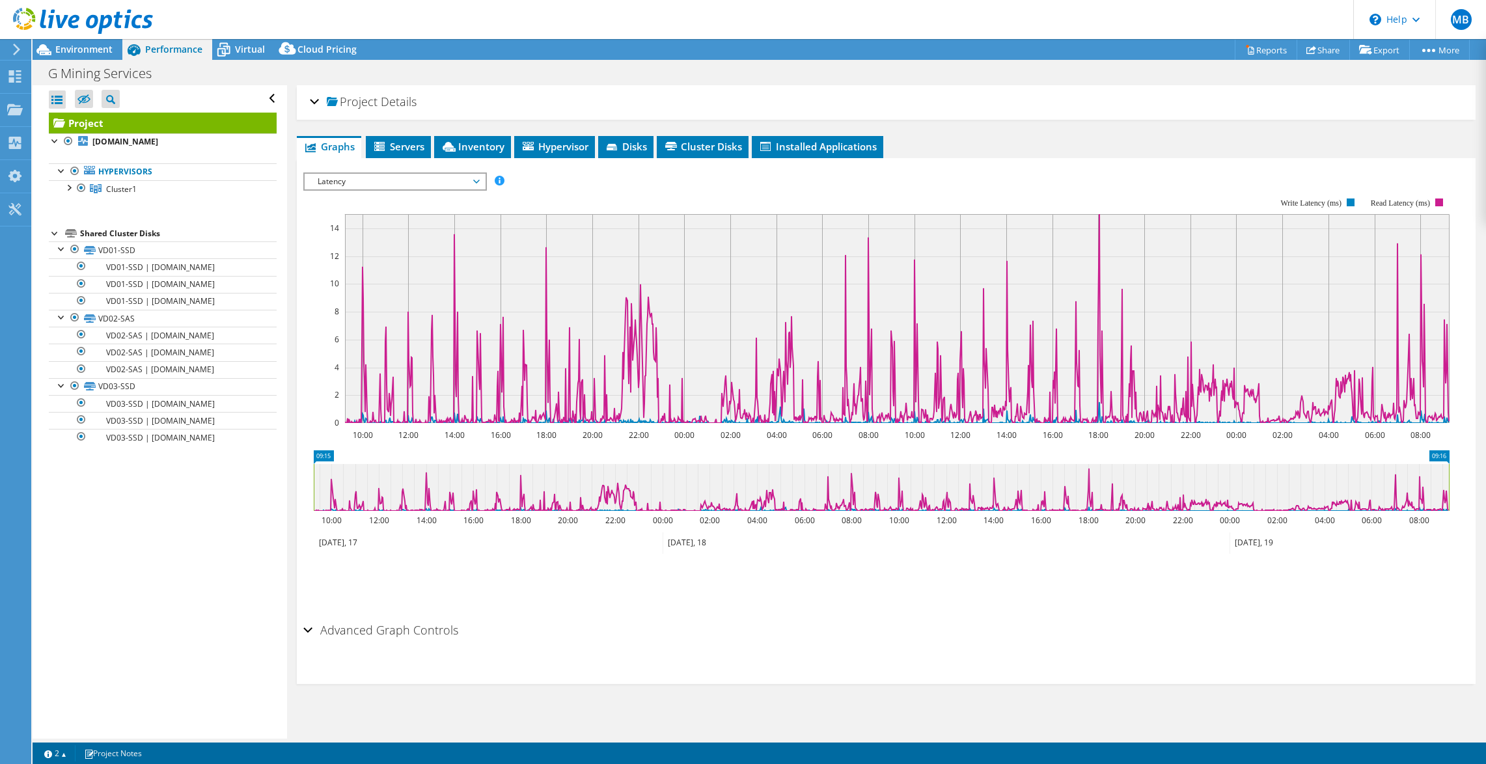
click at [443, 176] on span "Latency" at bounding box center [394, 182] width 167 height 16
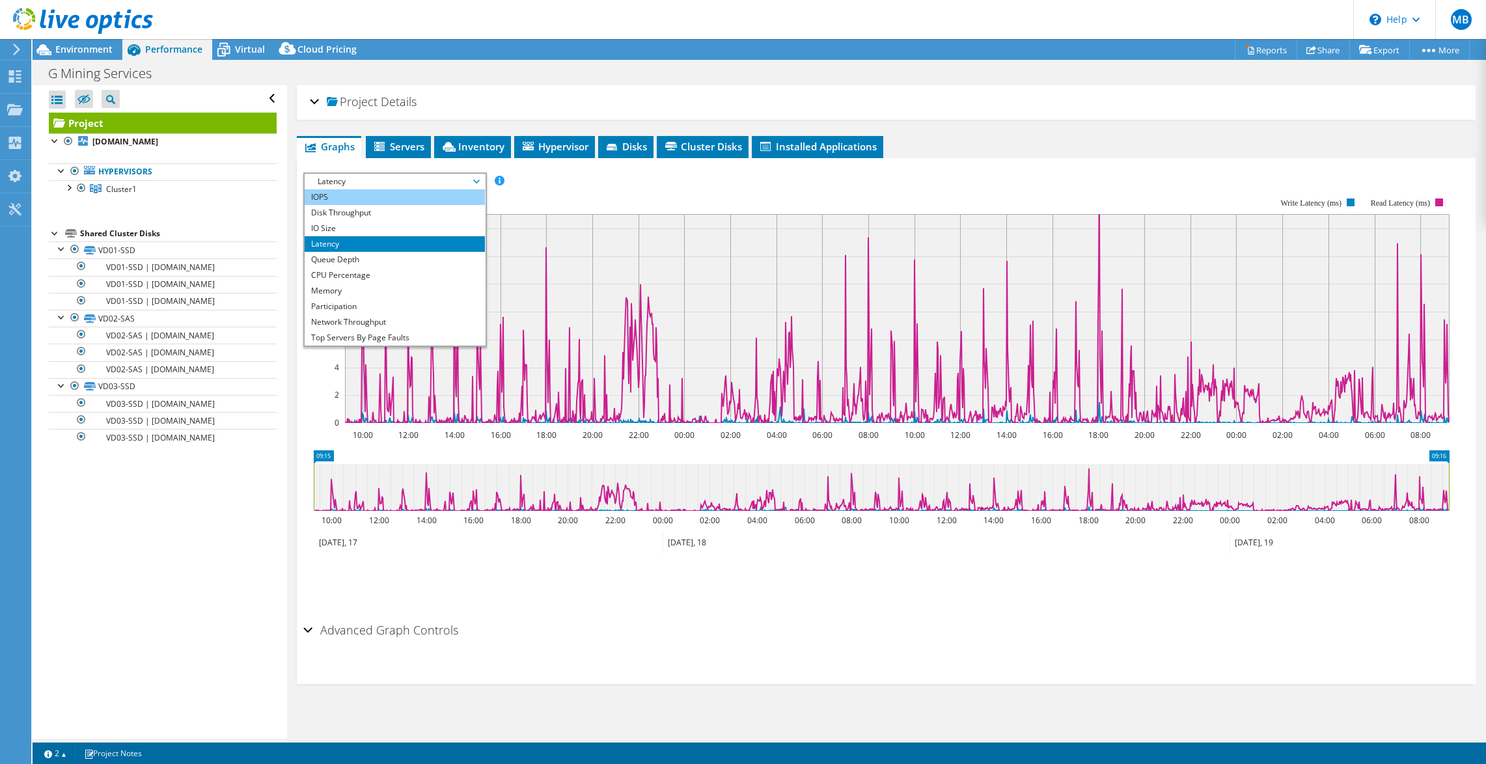
click at [415, 197] on li "IOPS" at bounding box center [395, 197] width 180 height 16
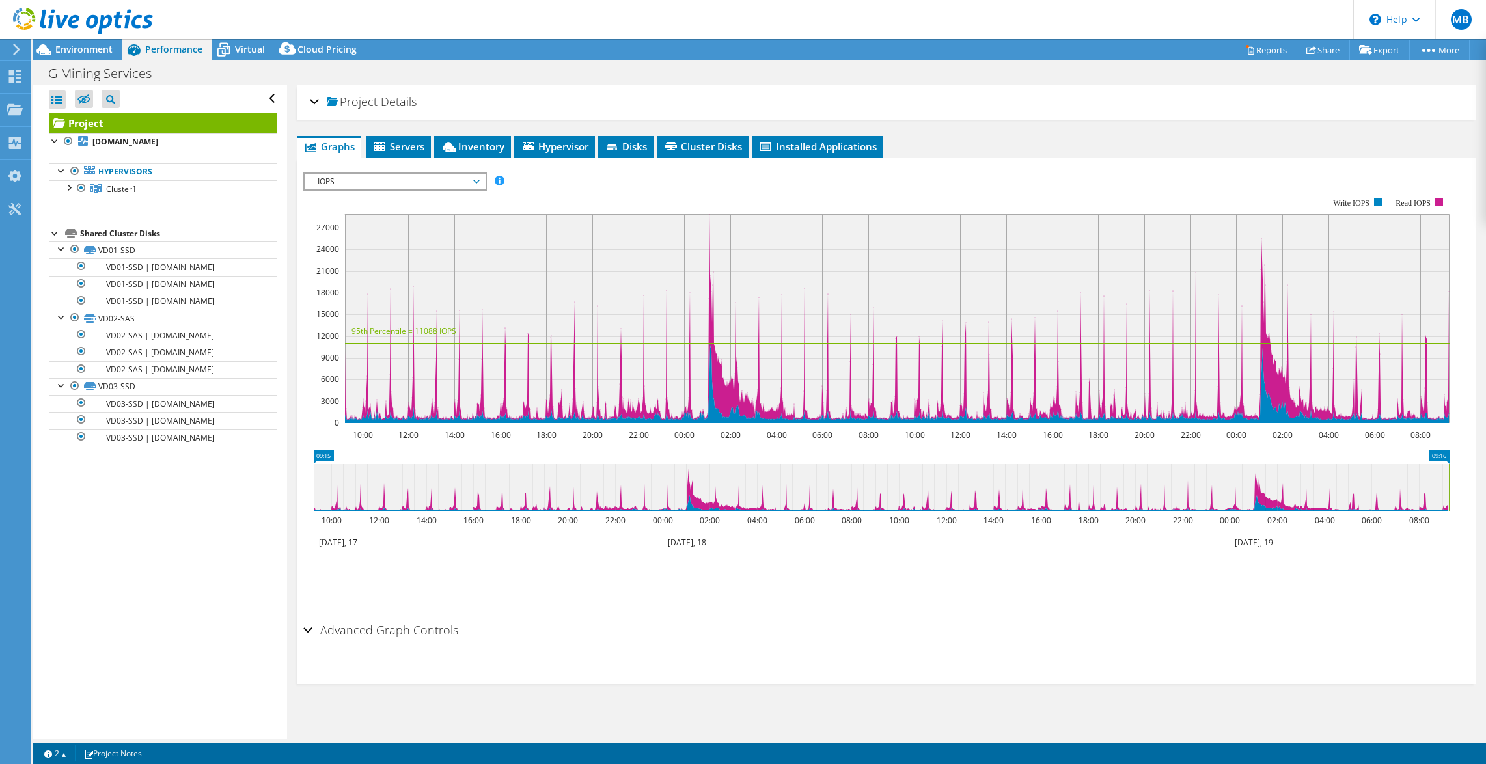
click at [367, 184] on span "IOPS" at bounding box center [394, 182] width 167 height 16
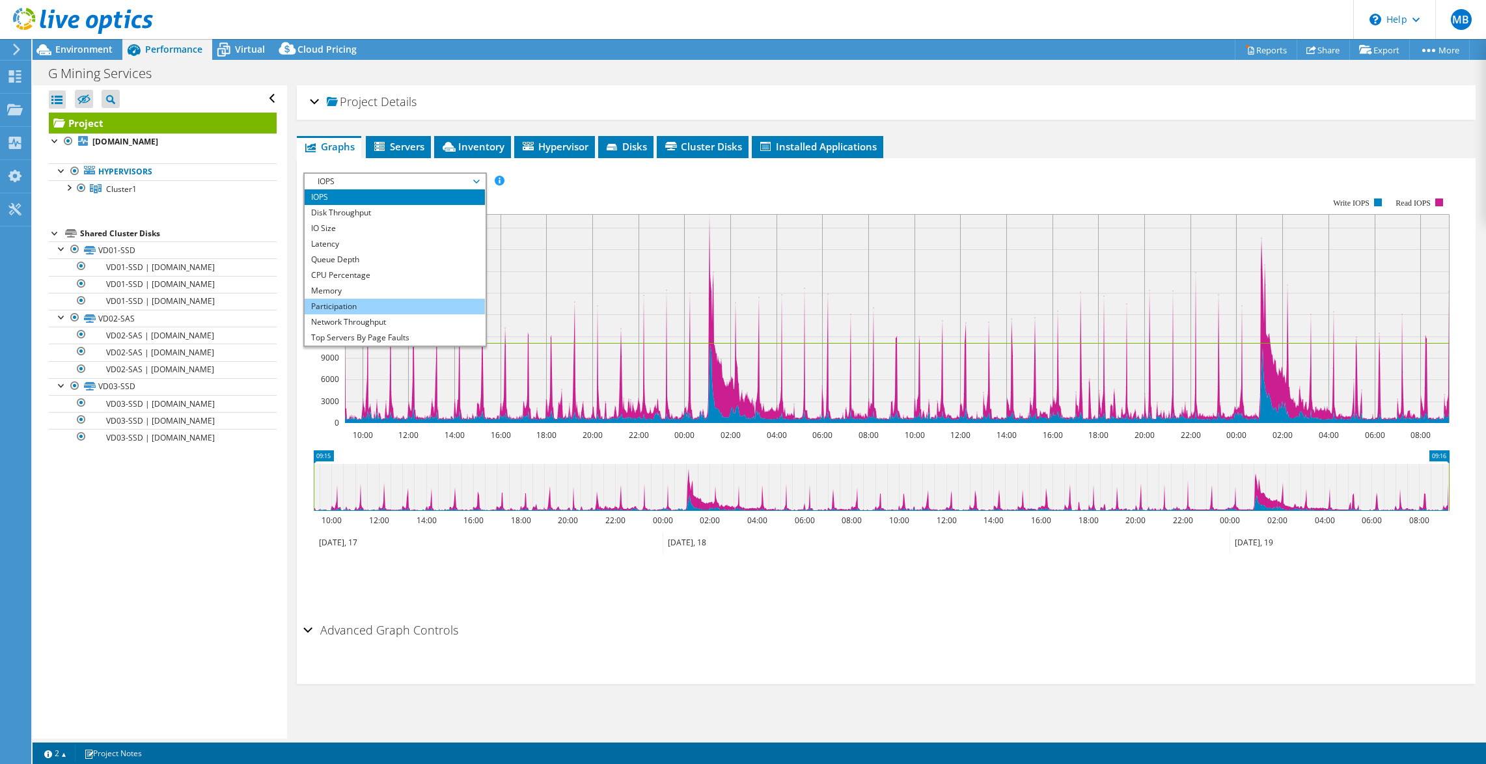
drag, startPoint x: 391, startPoint y: 318, endPoint x: 387, endPoint y: 312, distance: 7.6
click at [389, 318] on li "Network Throughput" at bounding box center [395, 322] width 180 height 16
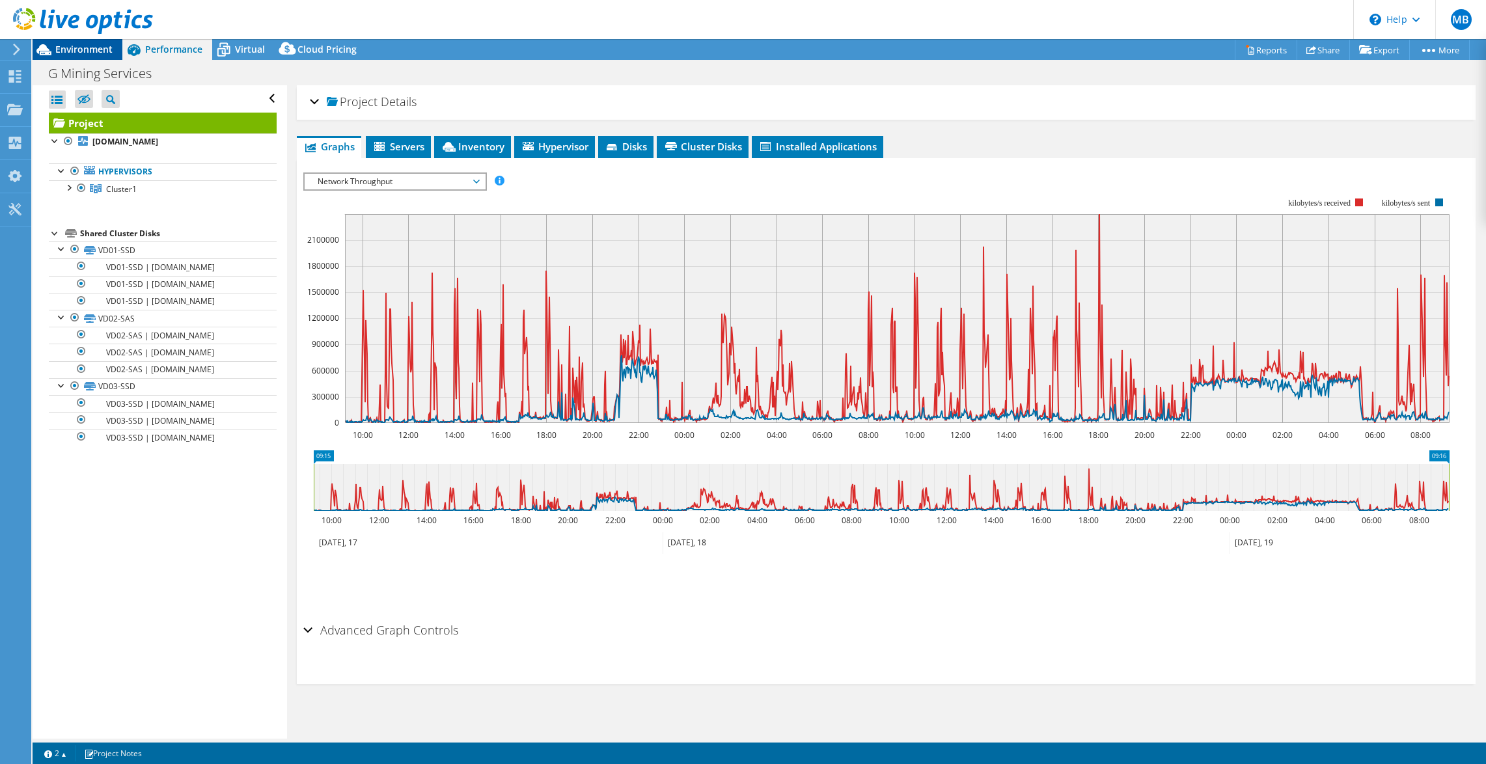
click at [70, 49] on span "Environment" at bounding box center [83, 49] width 57 height 12
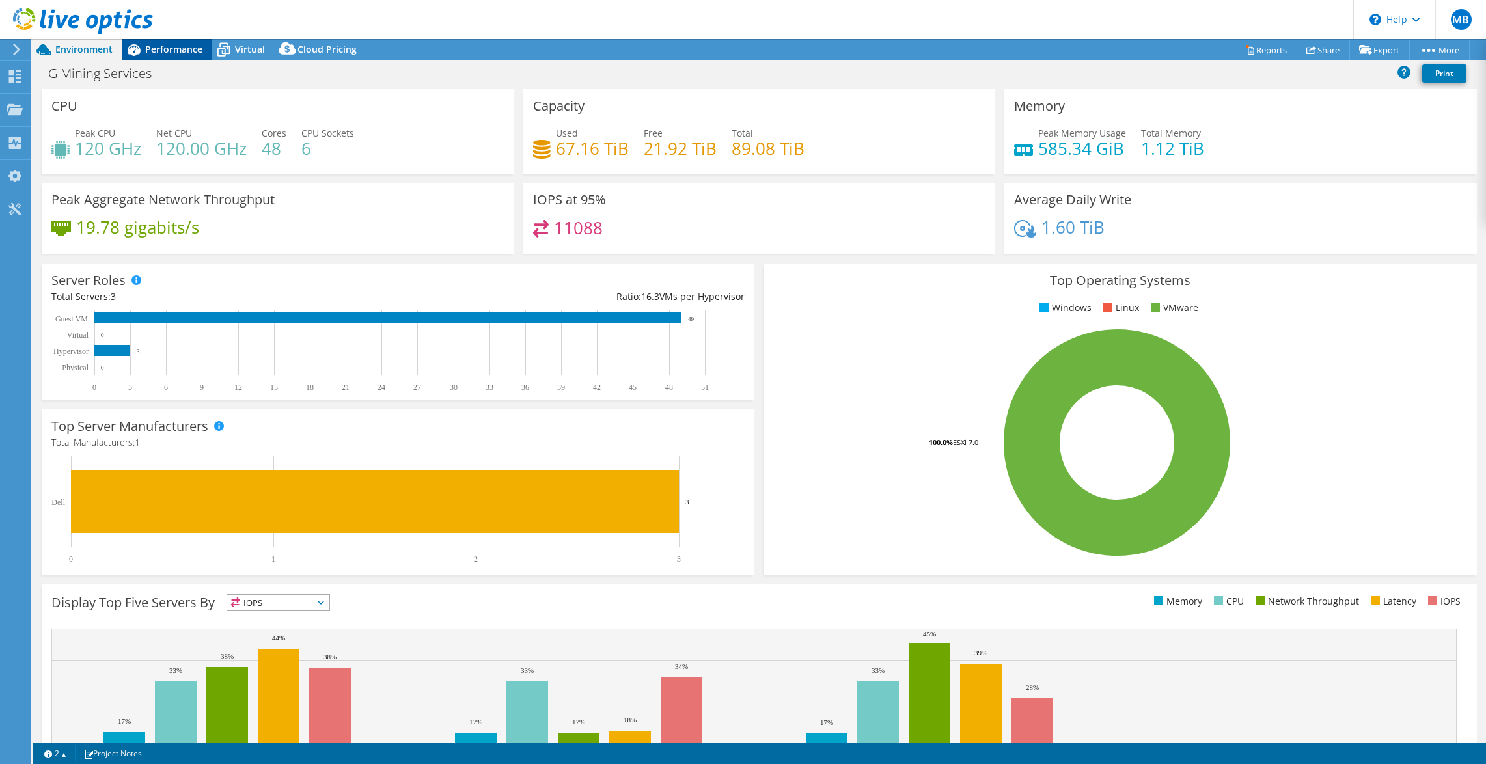
click at [152, 49] on span "Performance" at bounding box center [173, 49] width 57 height 12
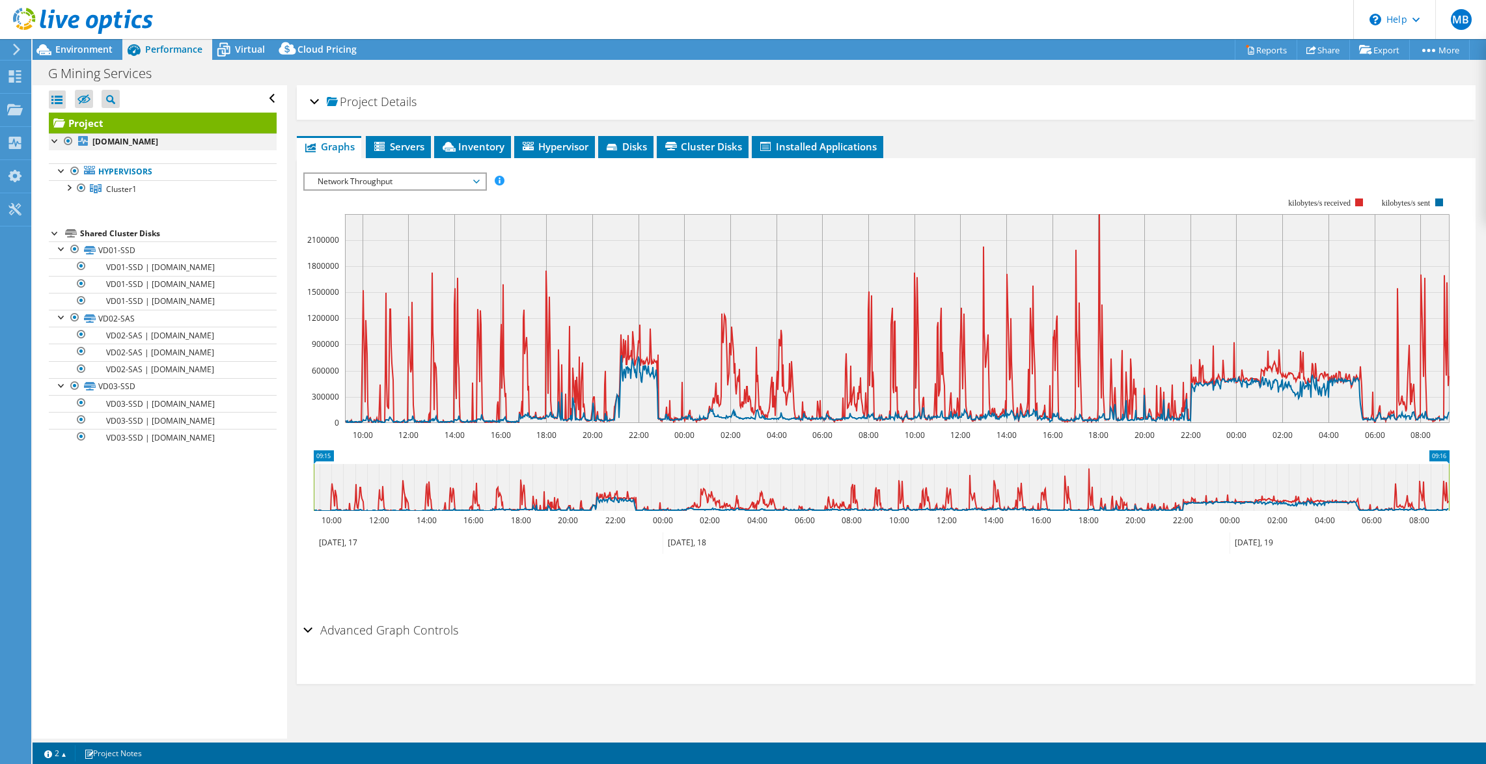
click at [51, 139] on div at bounding box center [55, 139] width 13 height 13
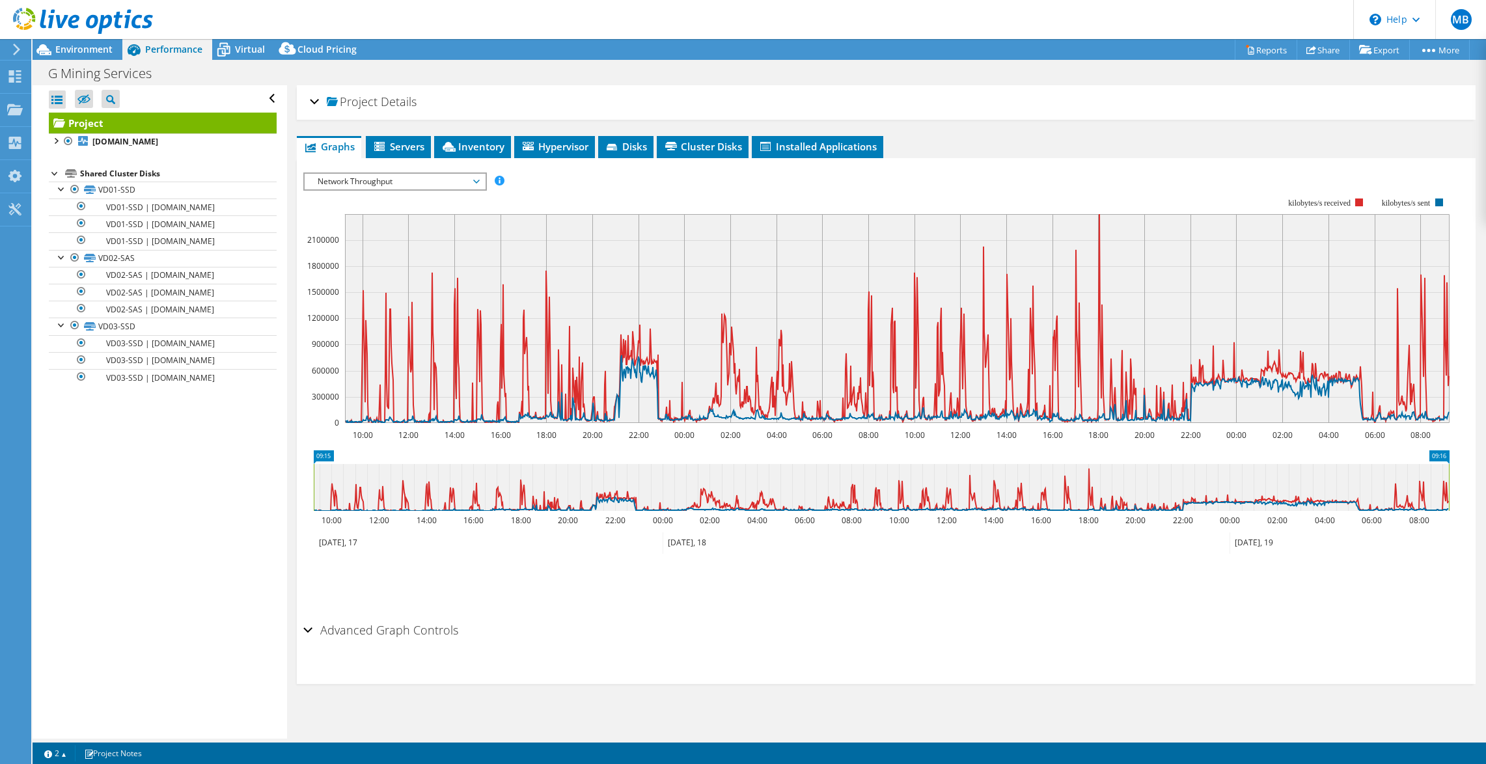
click at [50, 164] on div "Project [DOMAIN_NAME] Hypervisors Cluster1" at bounding box center [163, 249] width 228 height 273
click at [55, 170] on div at bounding box center [55, 172] width 13 height 13
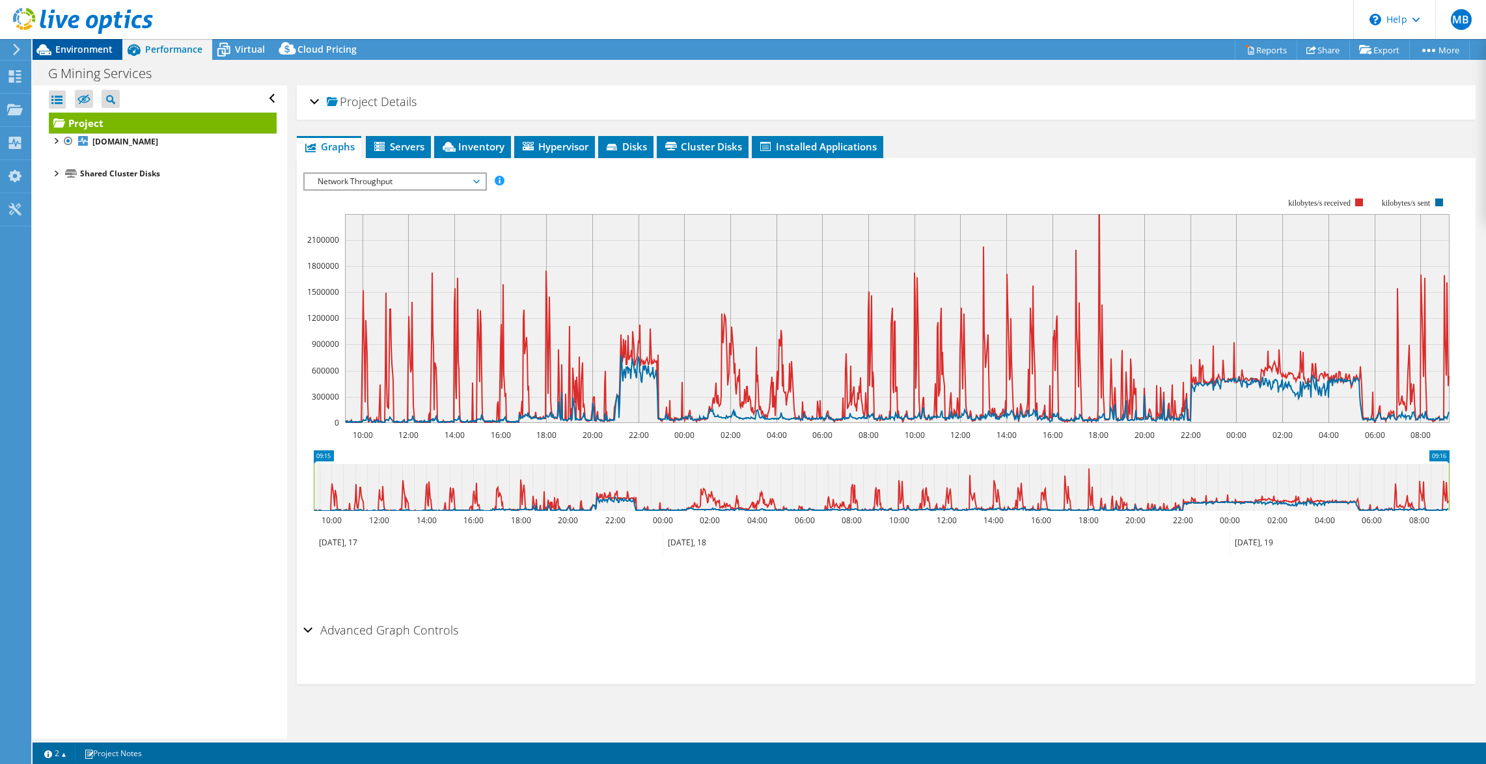
click at [76, 46] on span "Environment" at bounding box center [83, 49] width 57 height 12
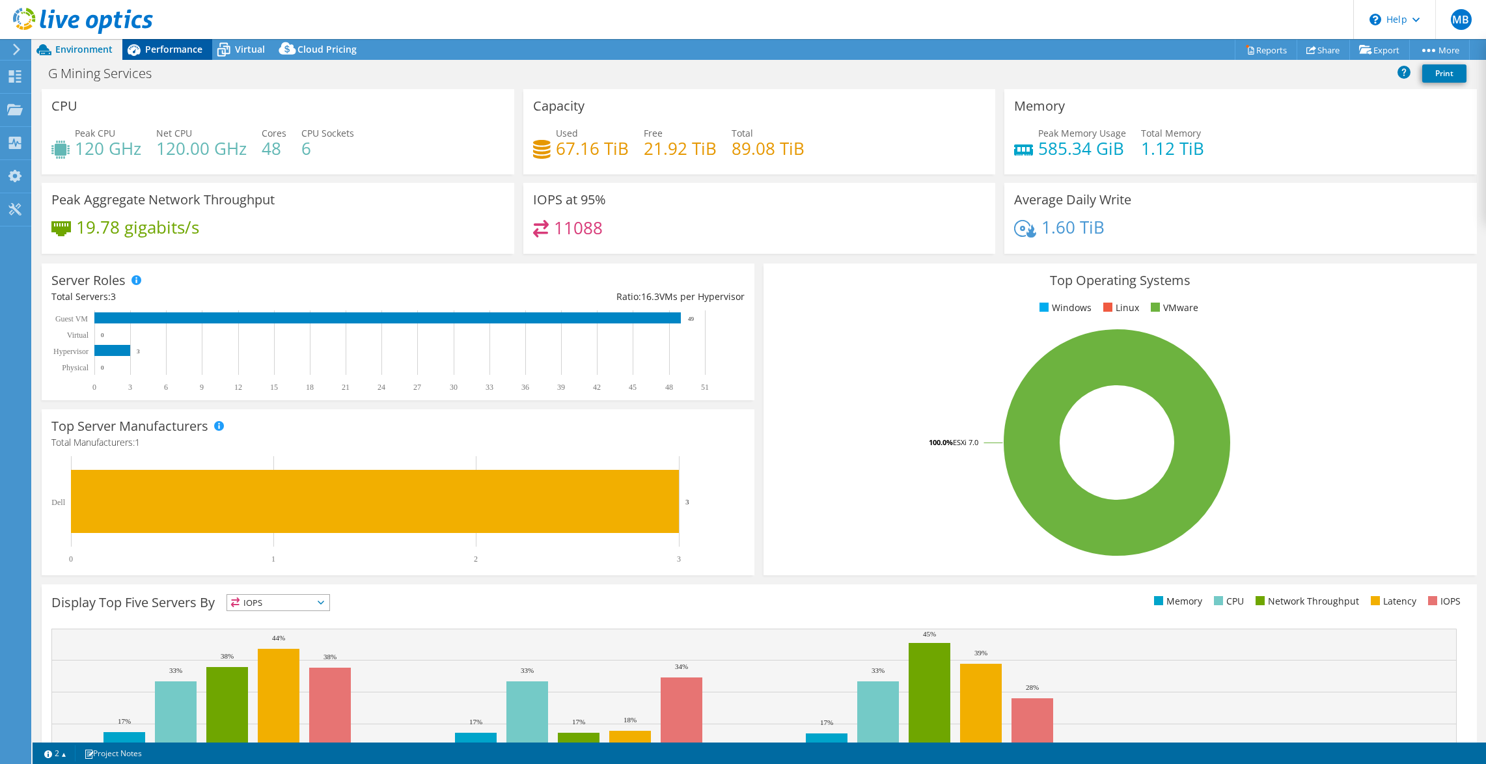
click at [160, 48] on span "Performance" at bounding box center [173, 49] width 57 height 12
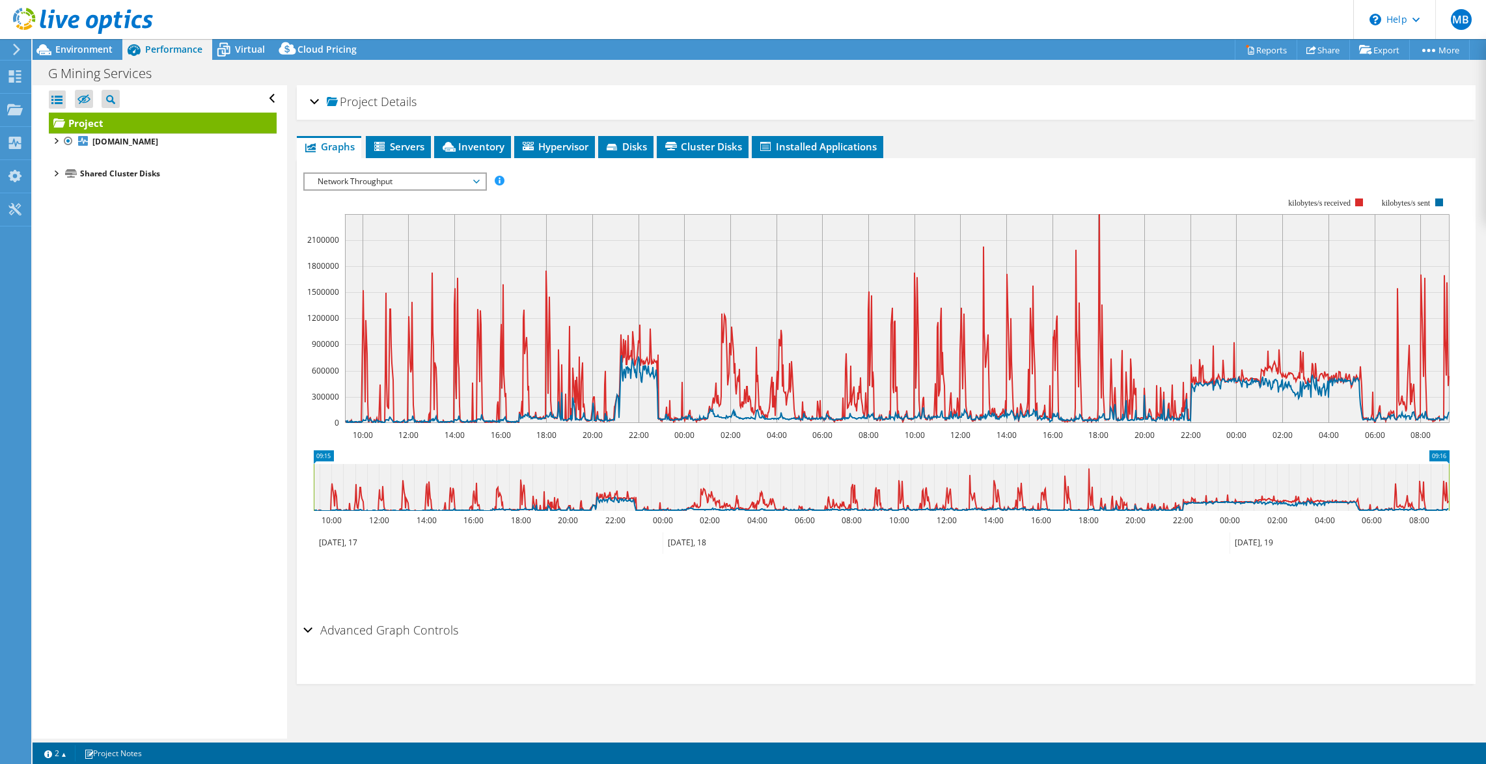
click at [428, 180] on span "Network Throughput" at bounding box center [394, 182] width 167 height 16
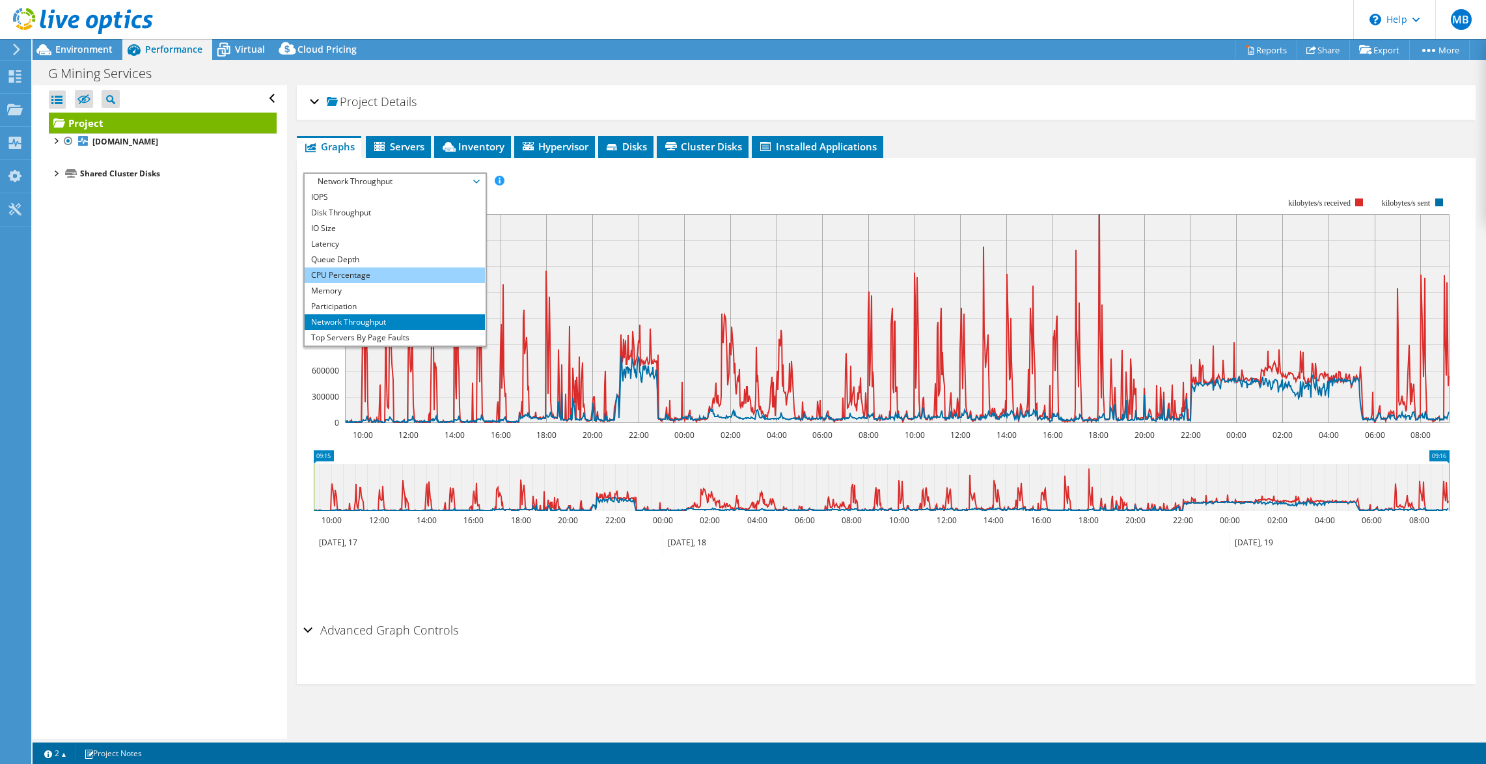
click at [363, 277] on li "CPU Percentage" at bounding box center [395, 276] width 180 height 16
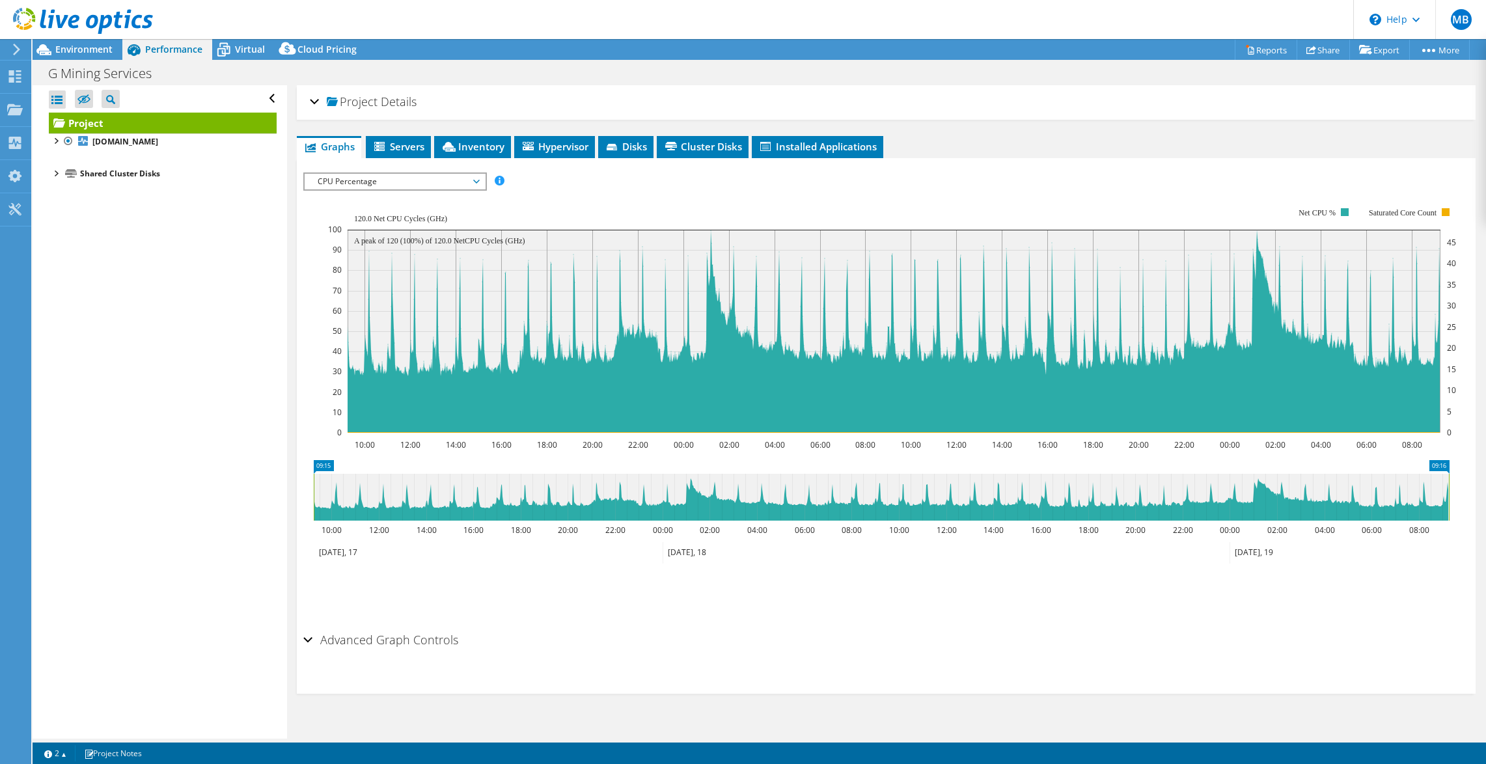
click at [430, 180] on span "CPU Percentage" at bounding box center [394, 182] width 167 height 16
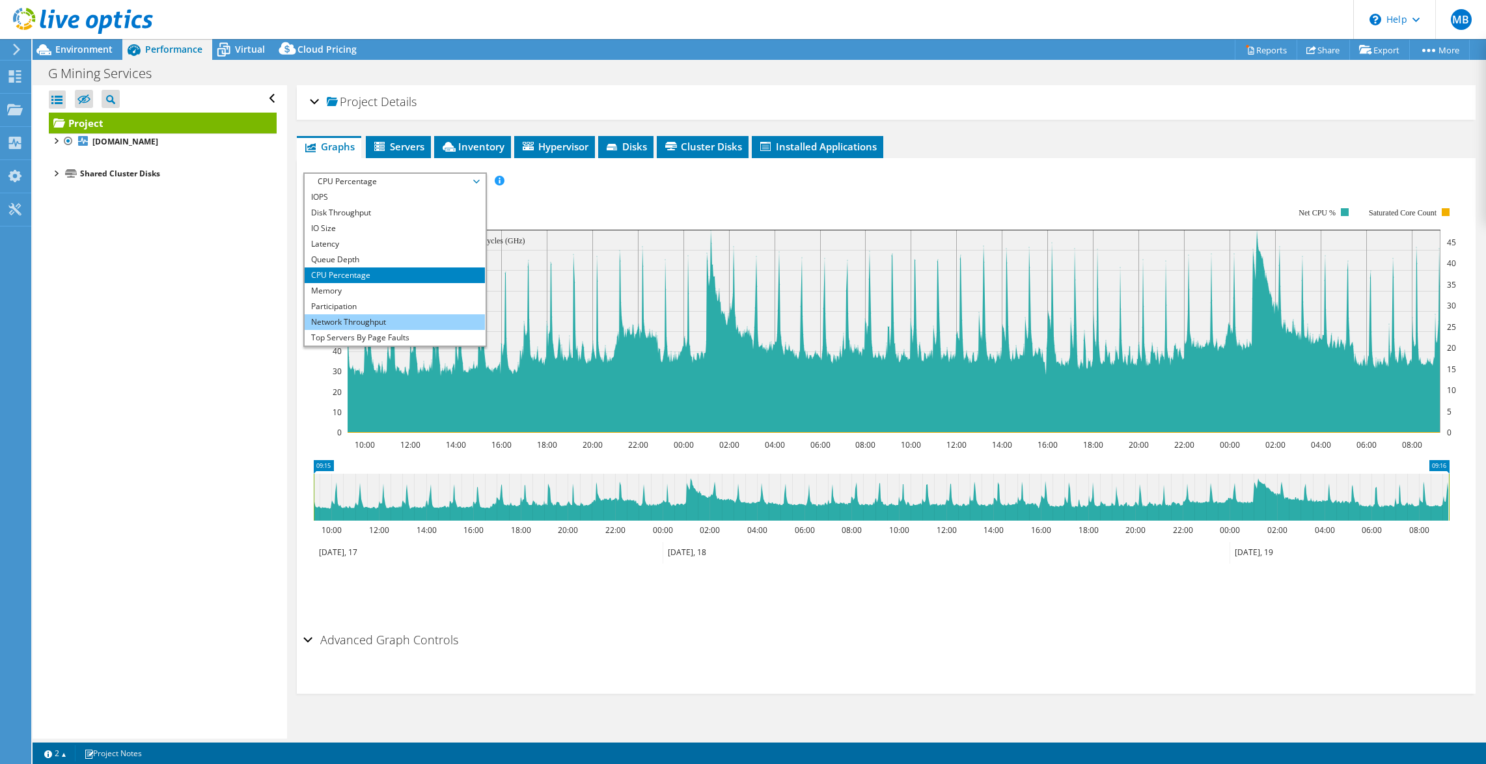
click at [387, 320] on li "Network Throughput" at bounding box center [395, 322] width 180 height 16
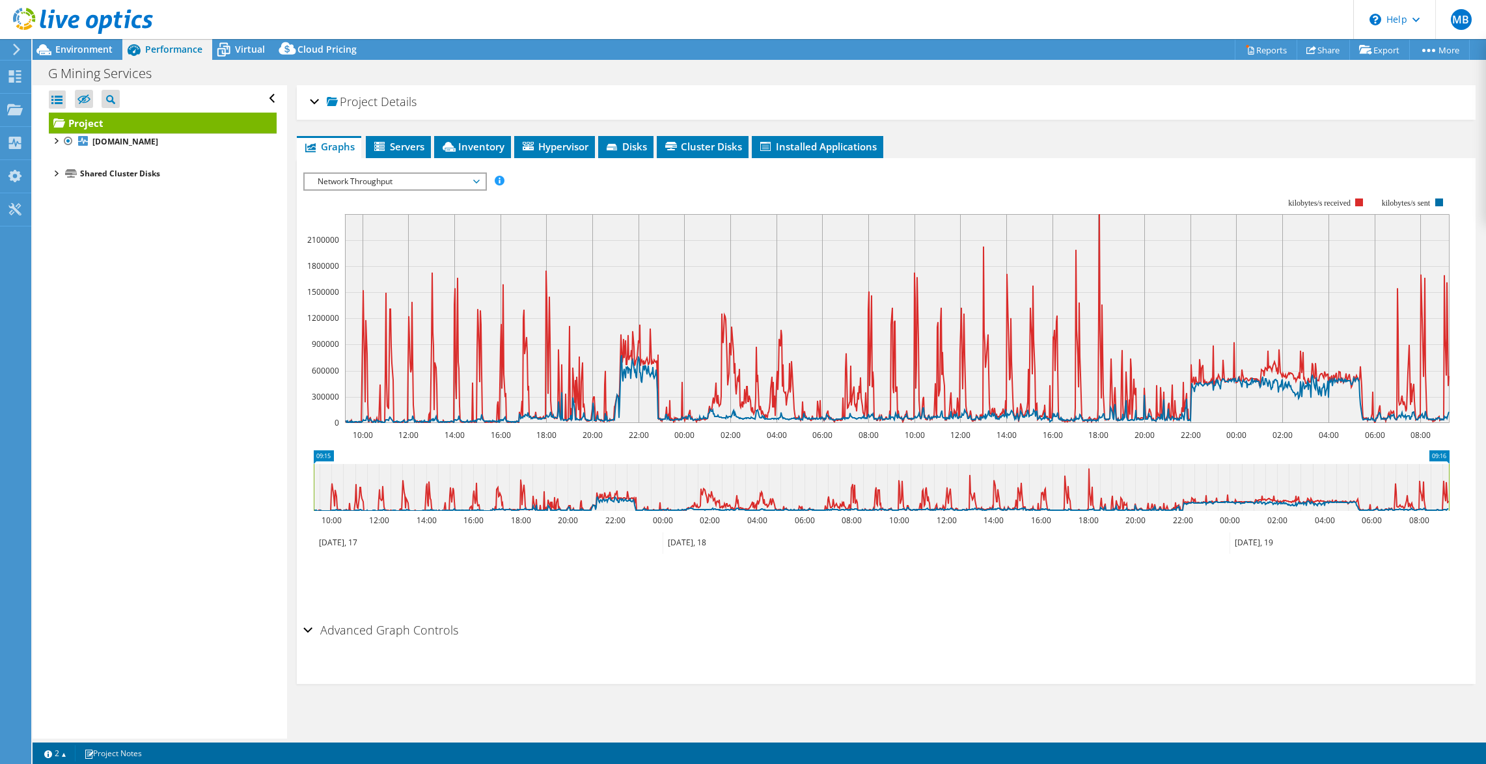
click at [370, 182] on span "Network Throughput" at bounding box center [394, 182] width 167 height 16
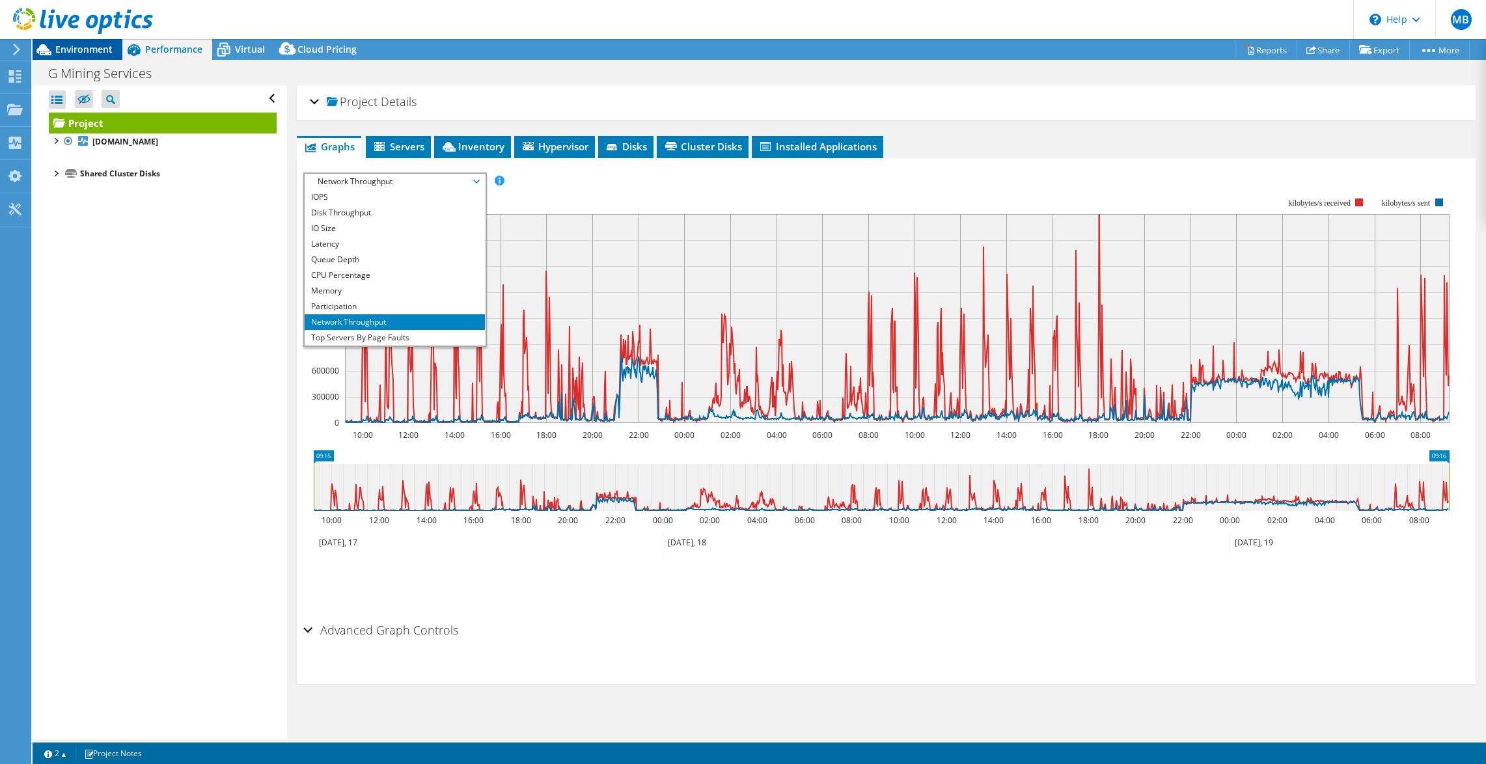
click at [79, 44] on span "Environment" at bounding box center [83, 49] width 57 height 12
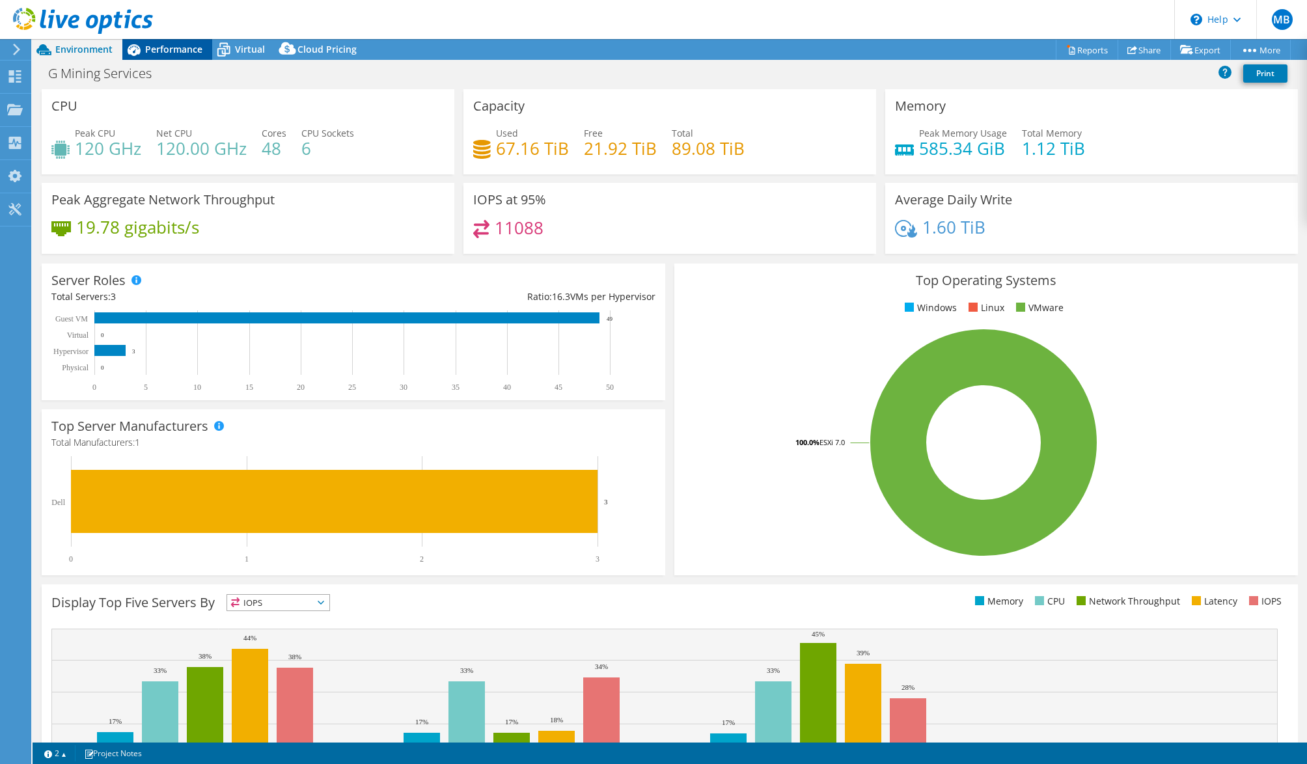
click at [161, 47] on span "Performance" at bounding box center [173, 49] width 57 height 12
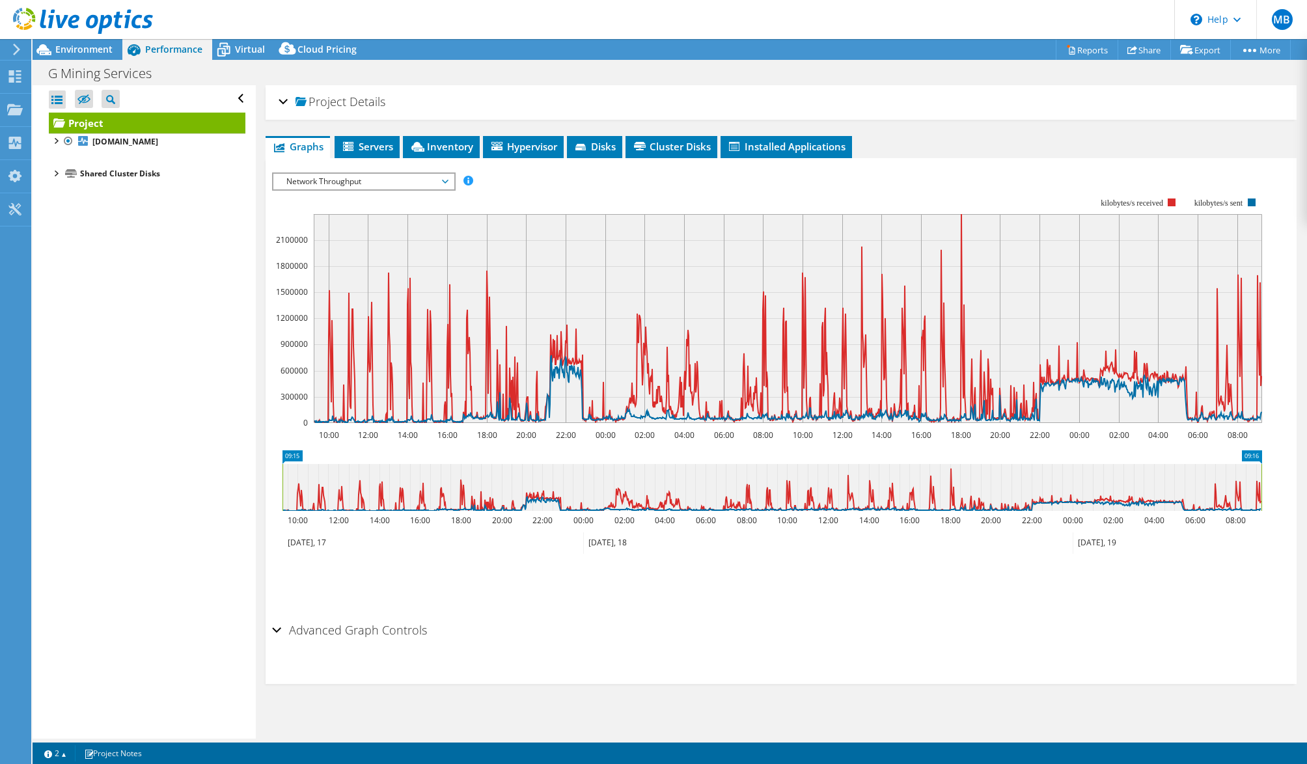
click at [53, 176] on div at bounding box center [55, 172] width 13 height 13
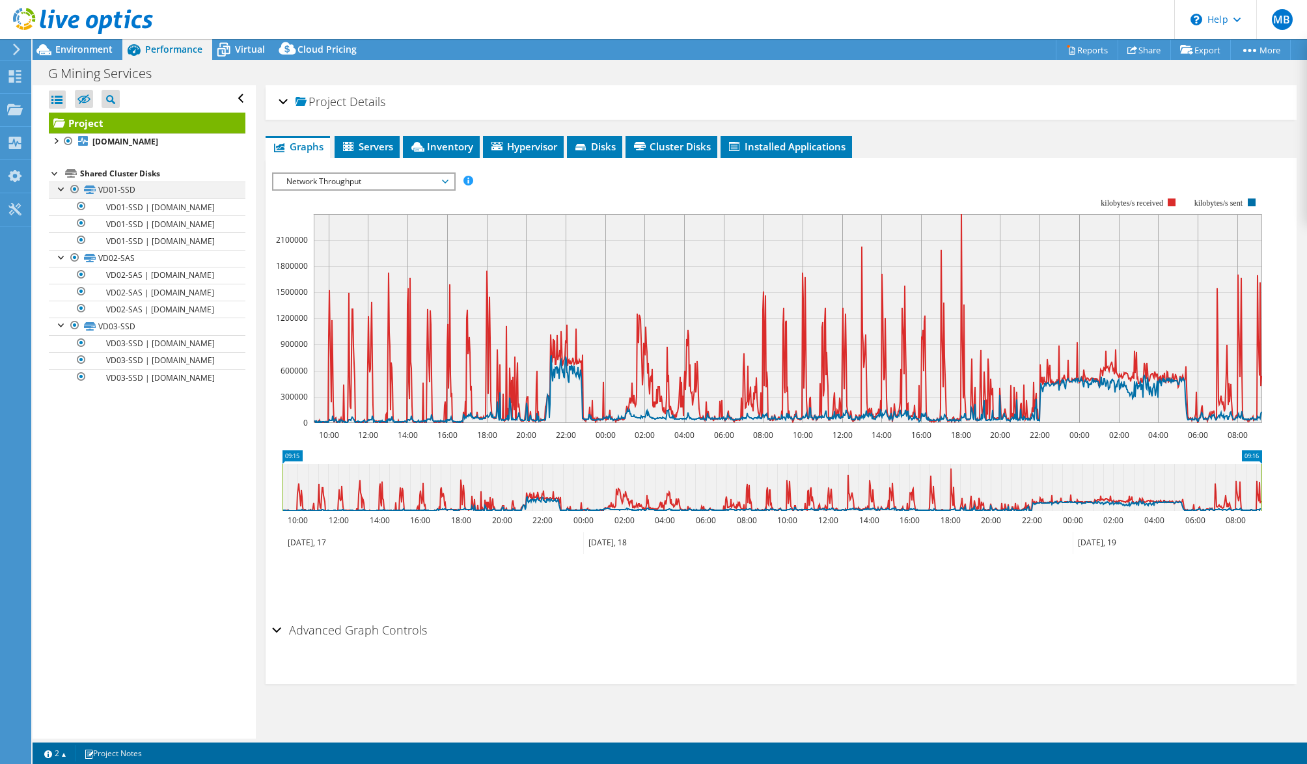
click at [63, 186] on div at bounding box center [61, 188] width 13 height 13
click at [59, 204] on div at bounding box center [61, 205] width 13 height 13
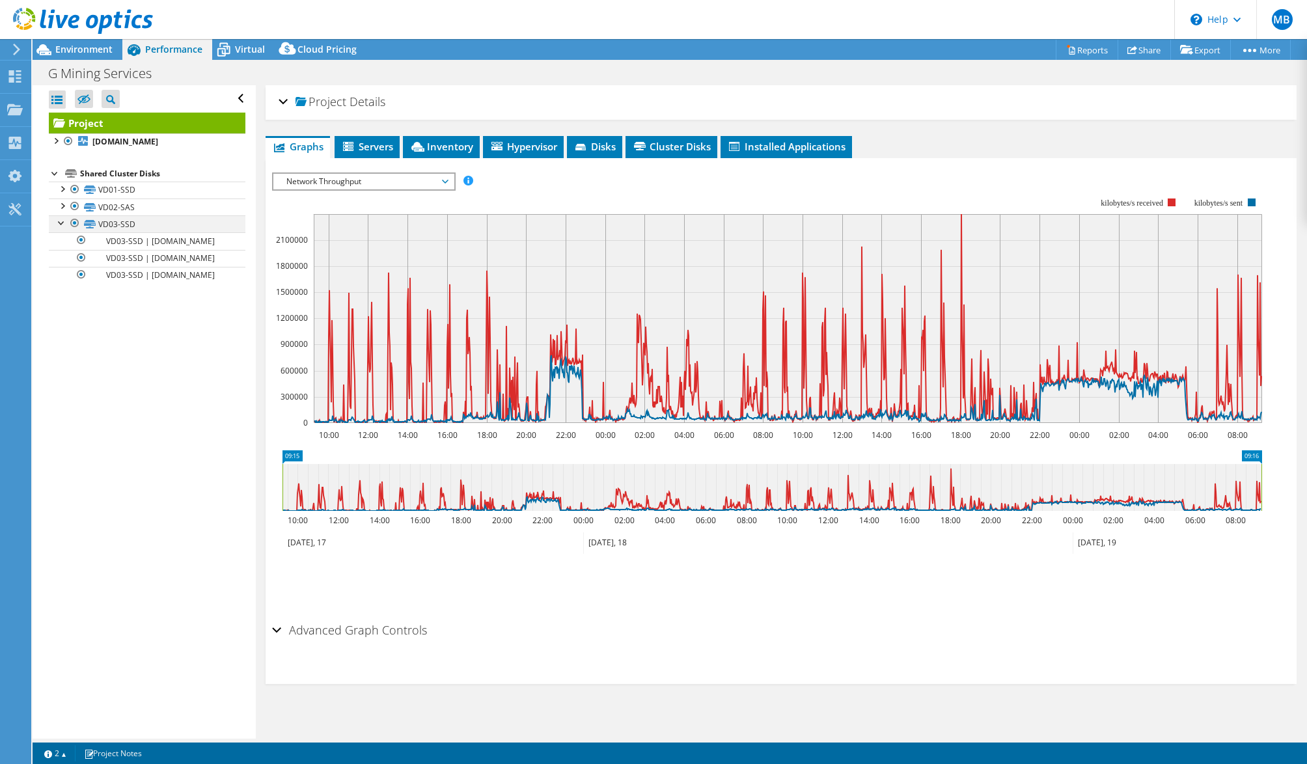
click at [59, 224] on div at bounding box center [61, 221] width 13 height 13
click at [59, 751] on link "2" at bounding box center [55, 753] width 40 height 16
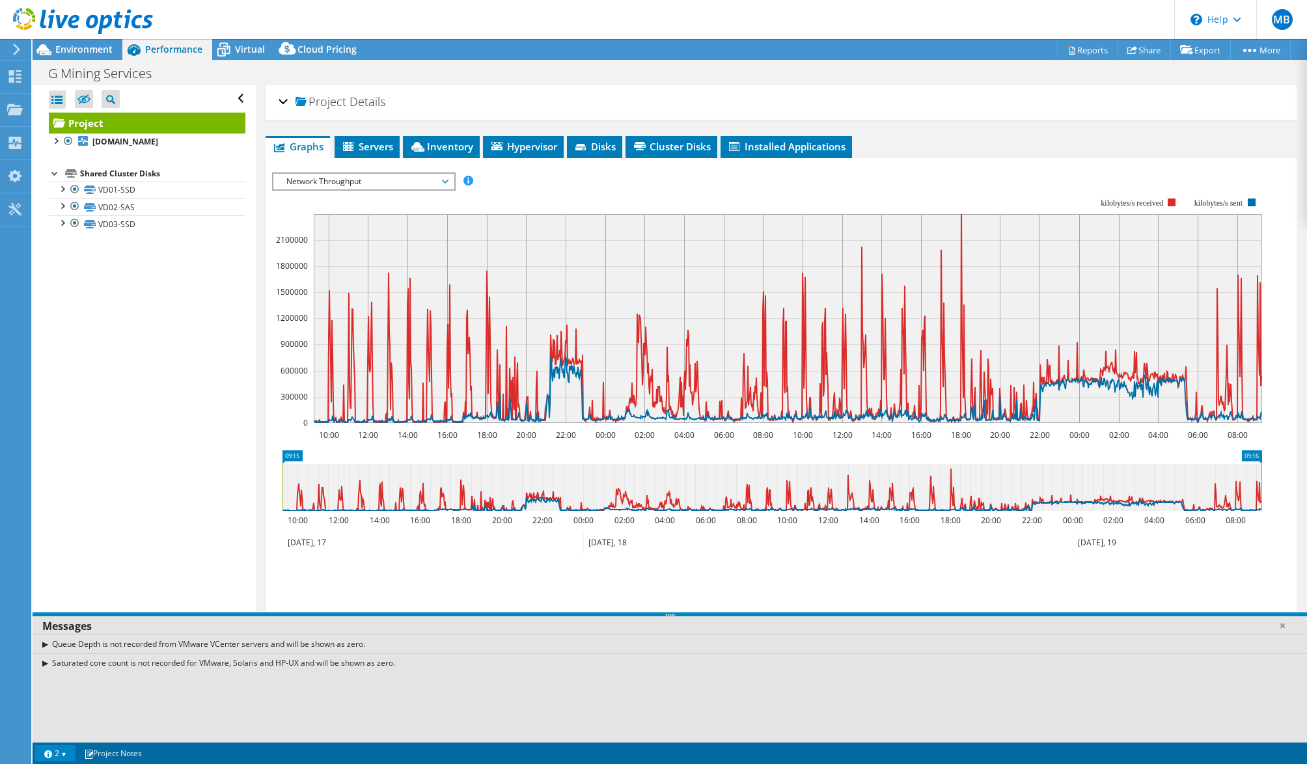
click at [175, 529] on div "Open All Close All Hide Excluded Nodes Project Tree Filter" at bounding box center [144, 412] width 223 height 654
click at [65, 756] on link "2" at bounding box center [55, 753] width 40 height 16
